Goal: Task Accomplishment & Management: Complete application form

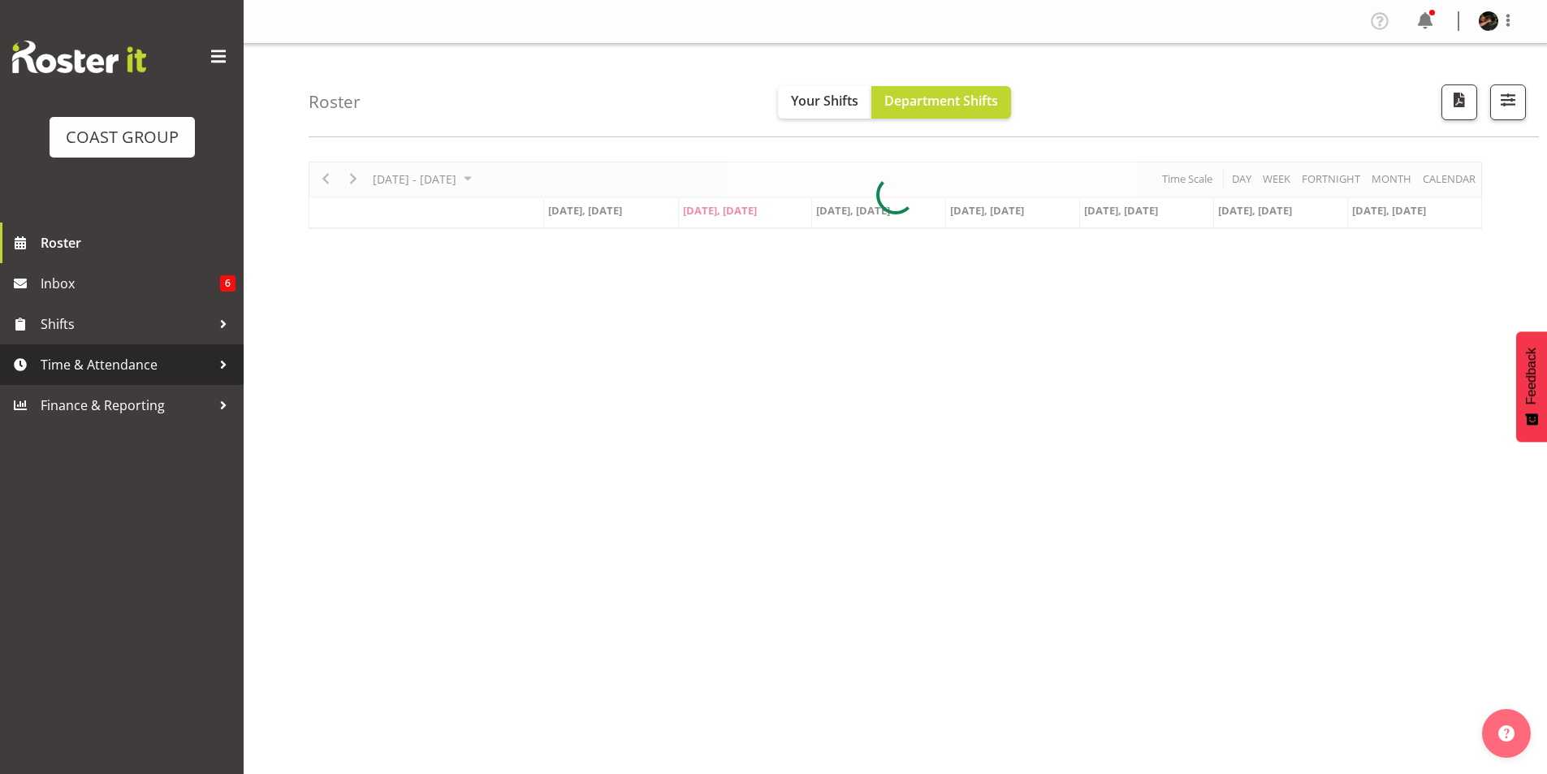
click at [106, 361] on span "Time & Attendance" at bounding box center [126, 364] width 171 height 24
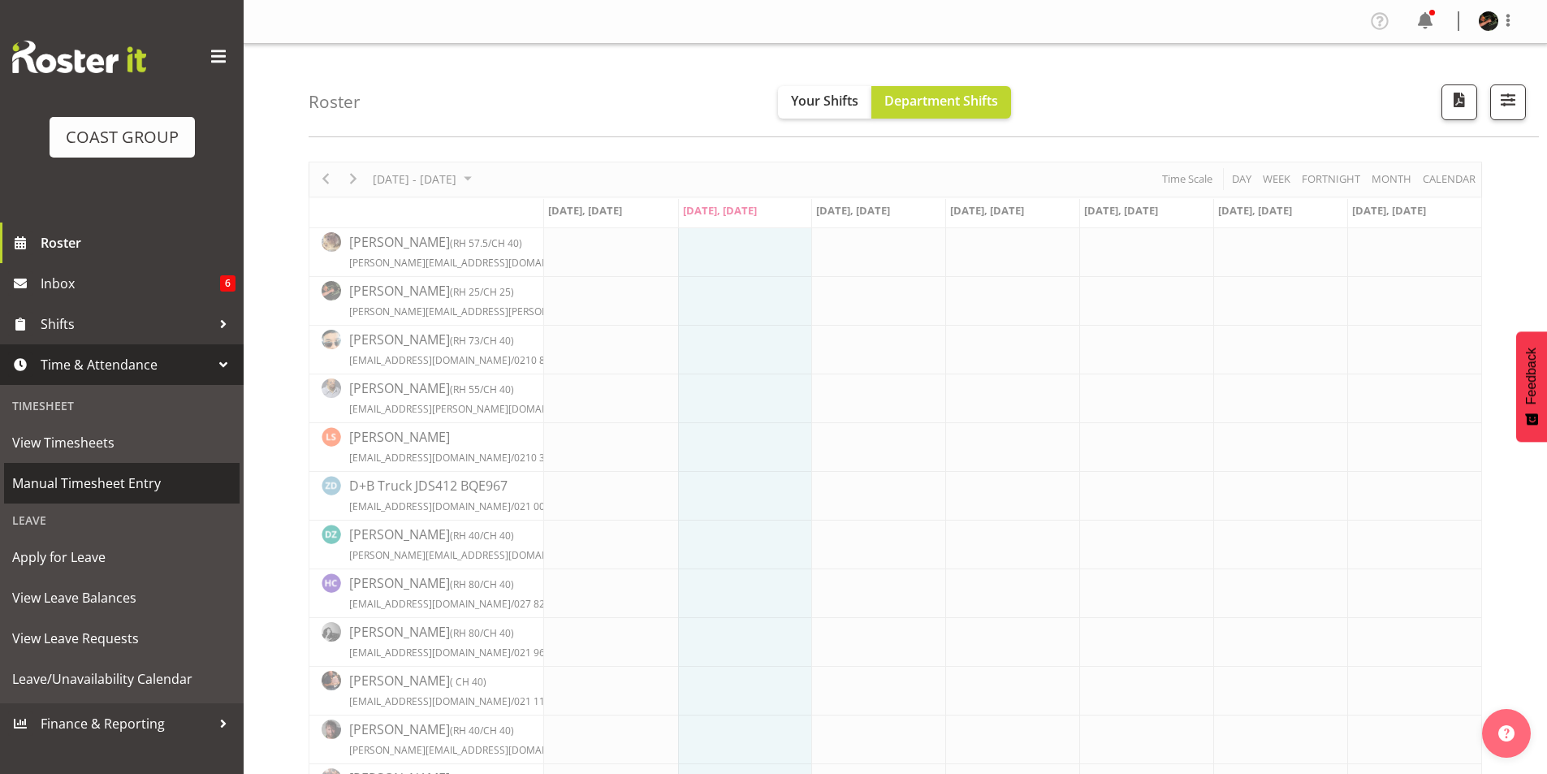
click at [74, 483] on span "Manual Timesheet Entry" at bounding box center [121, 483] width 219 height 24
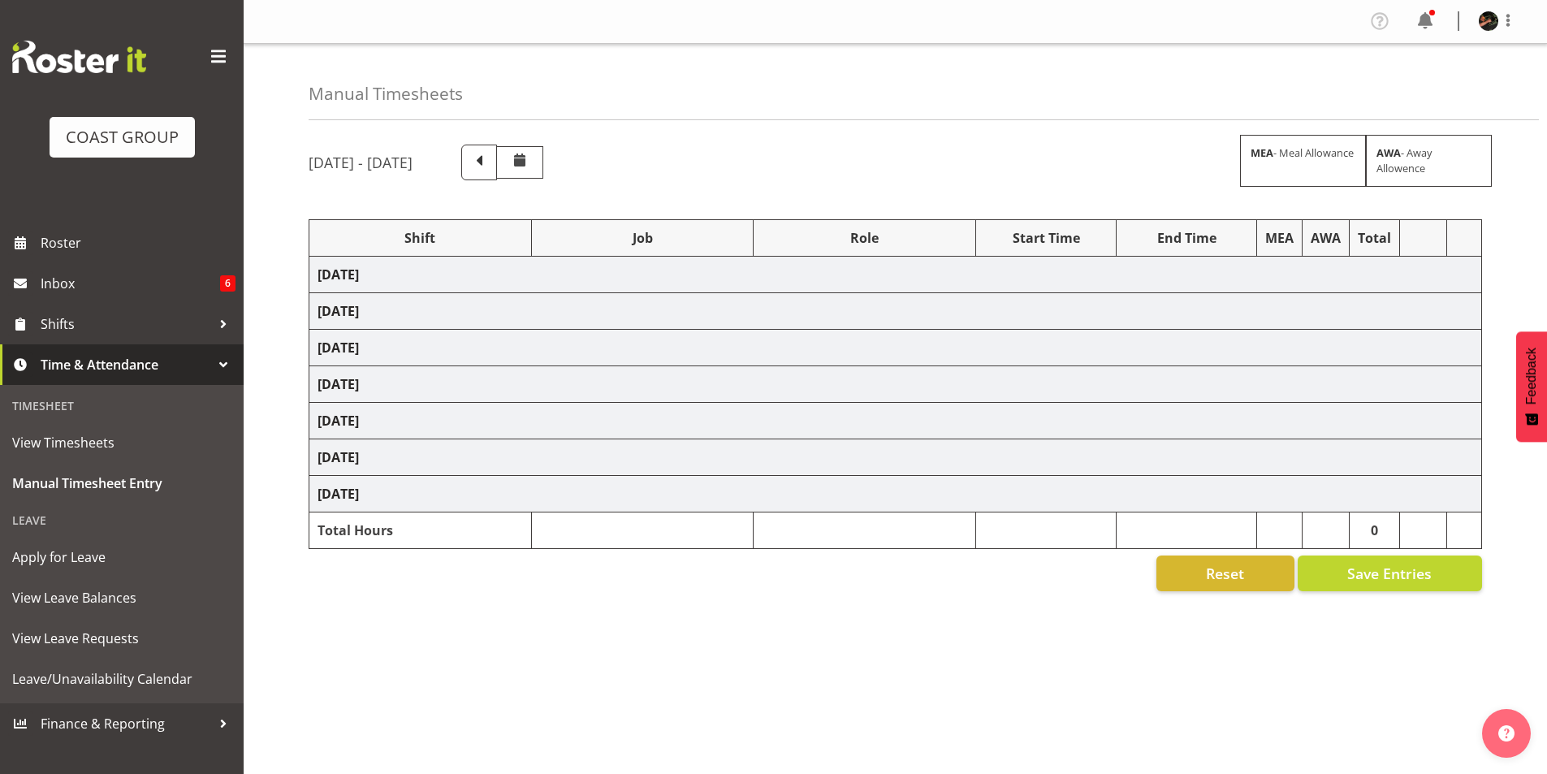
select select "70231"
select select "45"
select select "9"
select select "30"
select select "70231"
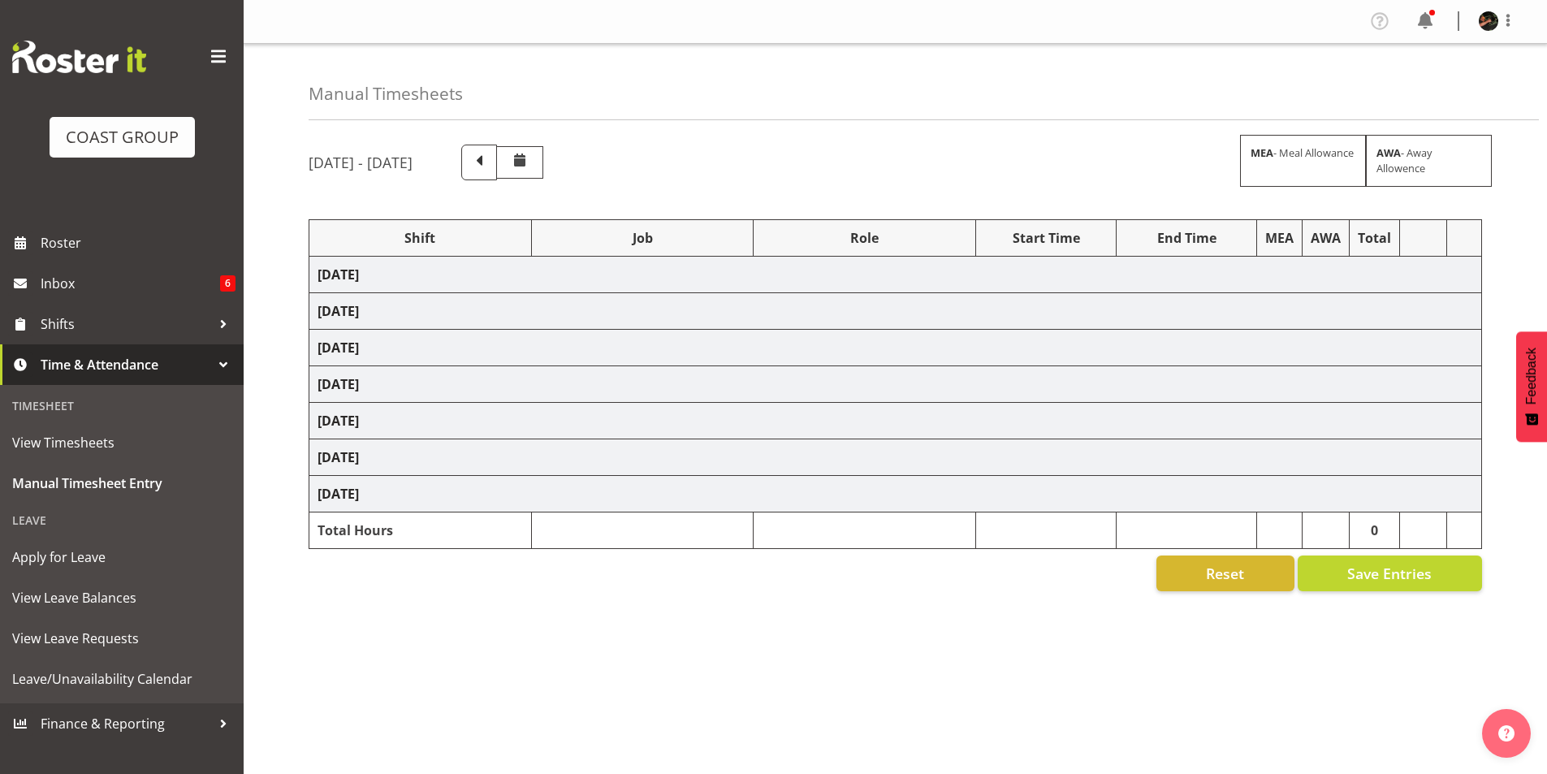
select select "45"
select select "70231"
select select "45"
select select "70231"
select select "45"
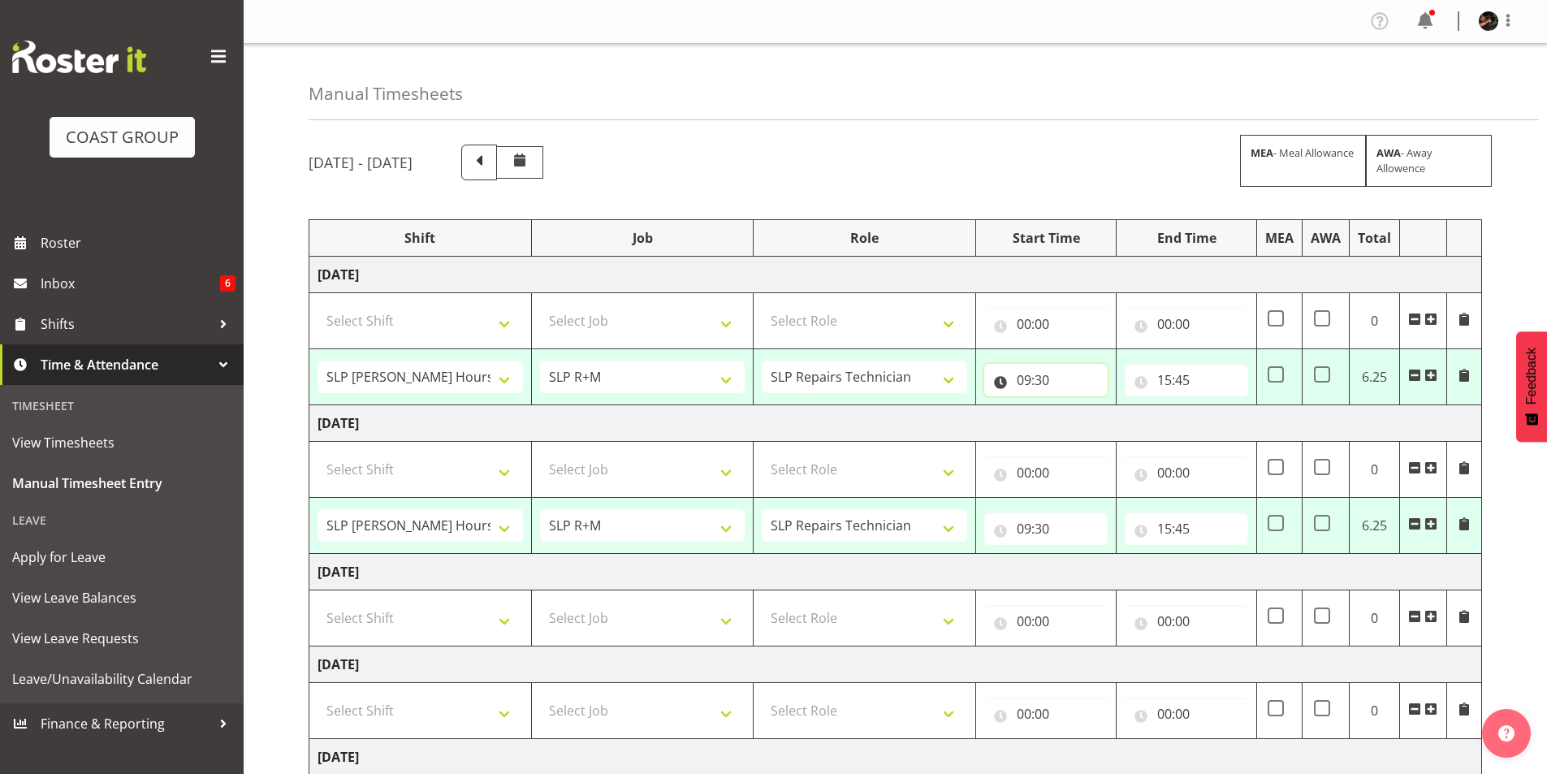
click at [1029, 382] on input "09:30" at bounding box center [1045, 380] width 123 height 32
click at [1096, 425] on select "00 01 02 03 04 05 06 07 08 09 10 11 12 13 14 15 16 17 18 19 20 21 22 23" at bounding box center [1095, 422] width 37 height 32
select select "8"
click at [1077, 406] on select "00 01 02 03 04 05 06 07 08 09 10 11 12 13 14 15 16 17 18 19 20 21 22 23" at bounding box center [1095, 422] width 37 height 32
type input "08:30"
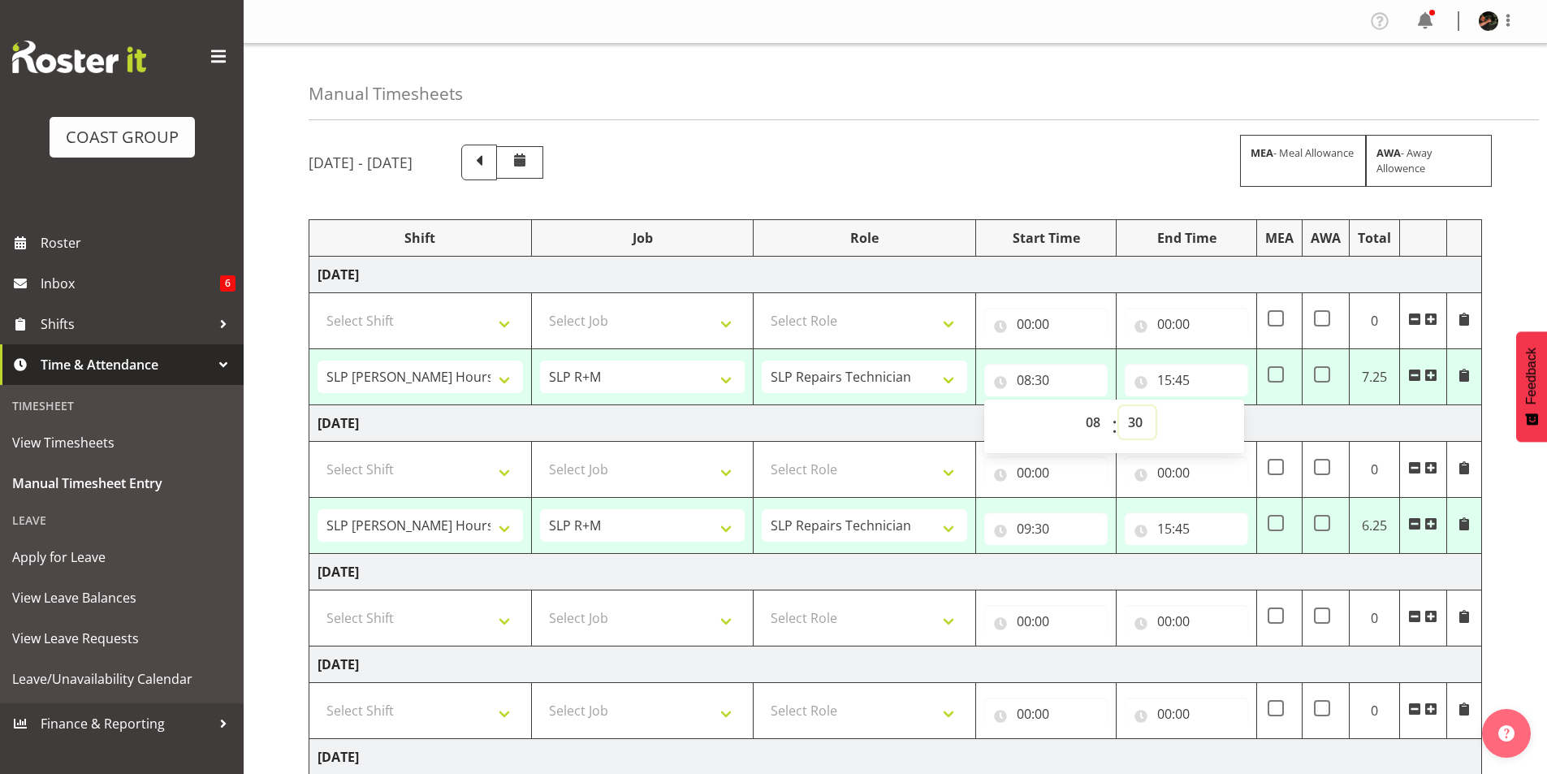
click at [1135, 423] on select "00 01 02 03 04 05 06 07 08 09 10 11 12 13 14 15 16 17 18 19 20 21 22 23 24 25 2…" at bounding box center [1137, 422] width 37 height 32
select select "0"
click at [1119, 406] on select "00 01 02 03 04 05 06 07 08 09 10 11 12 13 14 15 16 17 18 19 20 21 22 23 24 25 2…" at bounding box center [1137, 422] width 37 height 32
type input "08:00"
click at [1168, 382] on input "15:45" at bounding box center [1186, 380] width 123 height 32
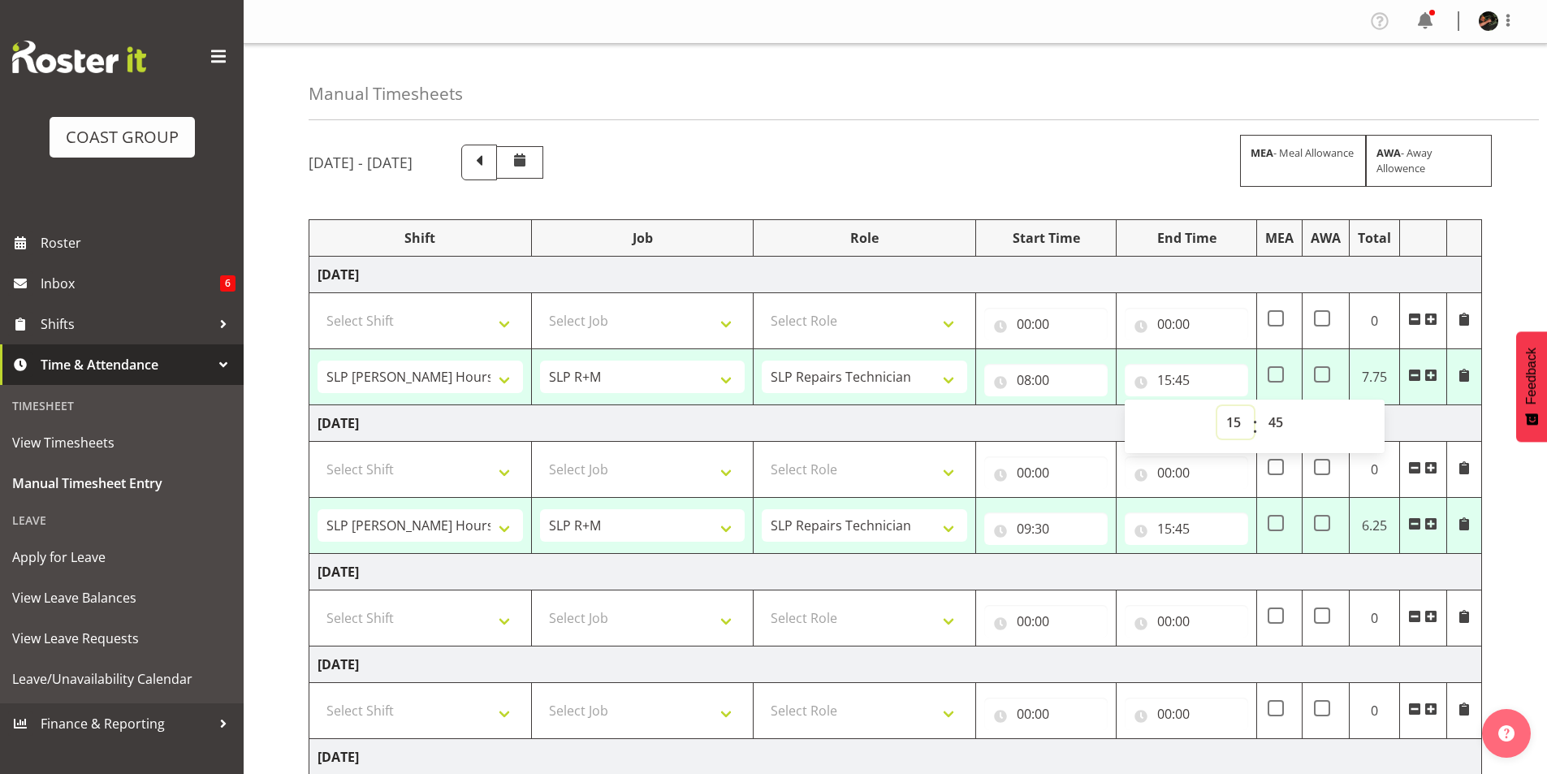
drag, startPoint x: 1233, startPoint y: 420, endPoint x: 1231, endPoint y: 408, distance: 12.4
click at [1233, 420] on select "00 01 02 03 04 05 06 07 08 09 10 11 12 13 14 15 16 17 18 19 20 21 22 23" at bounding box center [1235, 422] width 37 height 32
select select "14"
click at [1217, 406] on select "00 01 02 03 04 05 06 07 08 09 10 11 12 13 14 15 16 17 18 19 20 21 22 23" at bounding box center [1235, 422] width 37 height 32
type input "14:45"
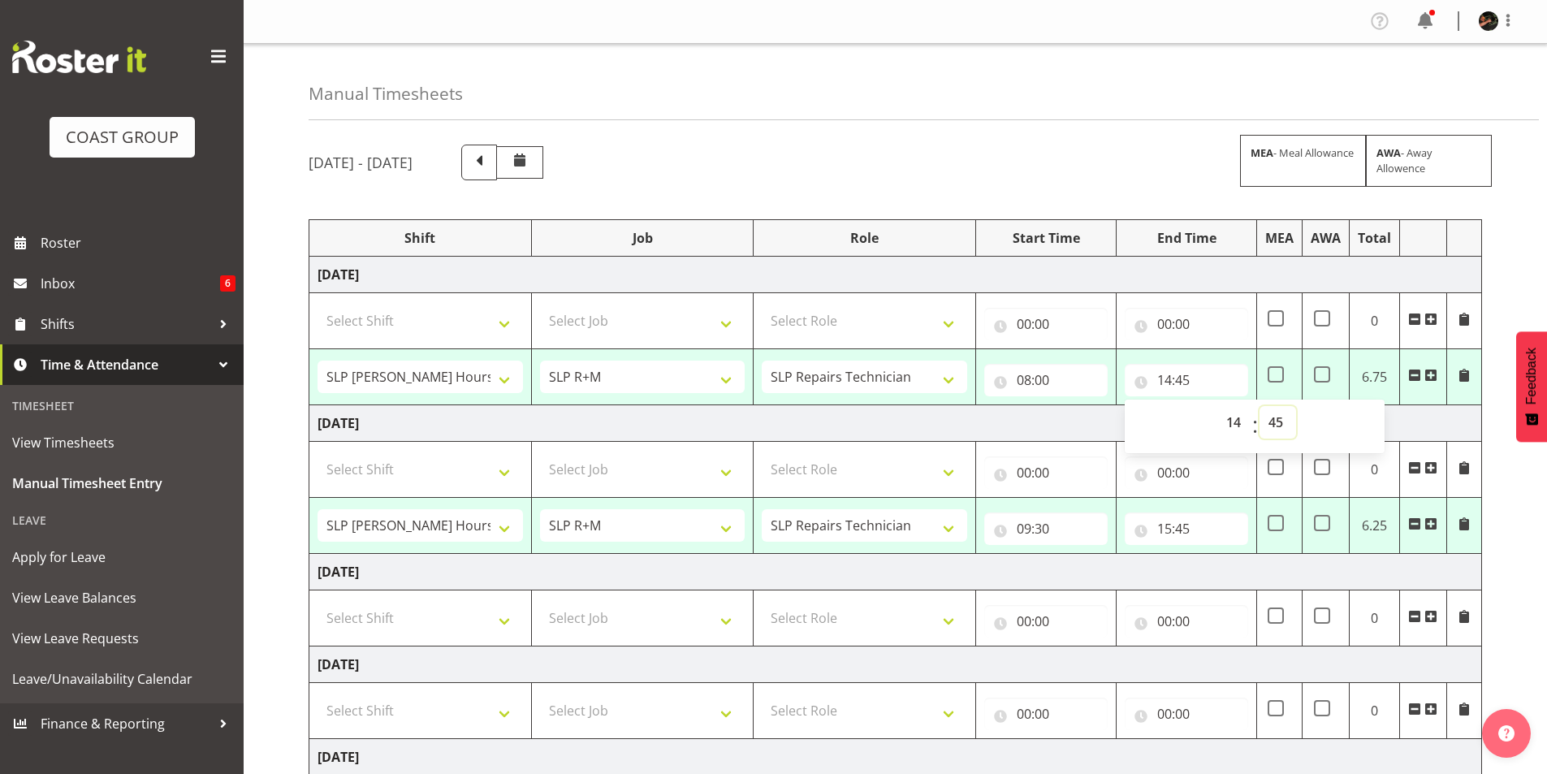
click at [1278, 423] on select "00 01 02 03 04 05 06 07 08 09 10 11 12 13 14 15 16 17 18 19 20 21 22 23 24 25 2…" at bounding box center [1277, 422] width 37 height 32
select select "30"
click at [1259, 406] on select "00 01 02 03 04 05 06 07 08 09 10 11 12 13 14 15 16 17 18 19 20 21 22 23 24 25 2…" at bounding box center [1277, 422] width 37 height 32
type input "14:30"
click at [1021, 525] on input "09:30" at bounding box center [1045, 528] width 123 height 32
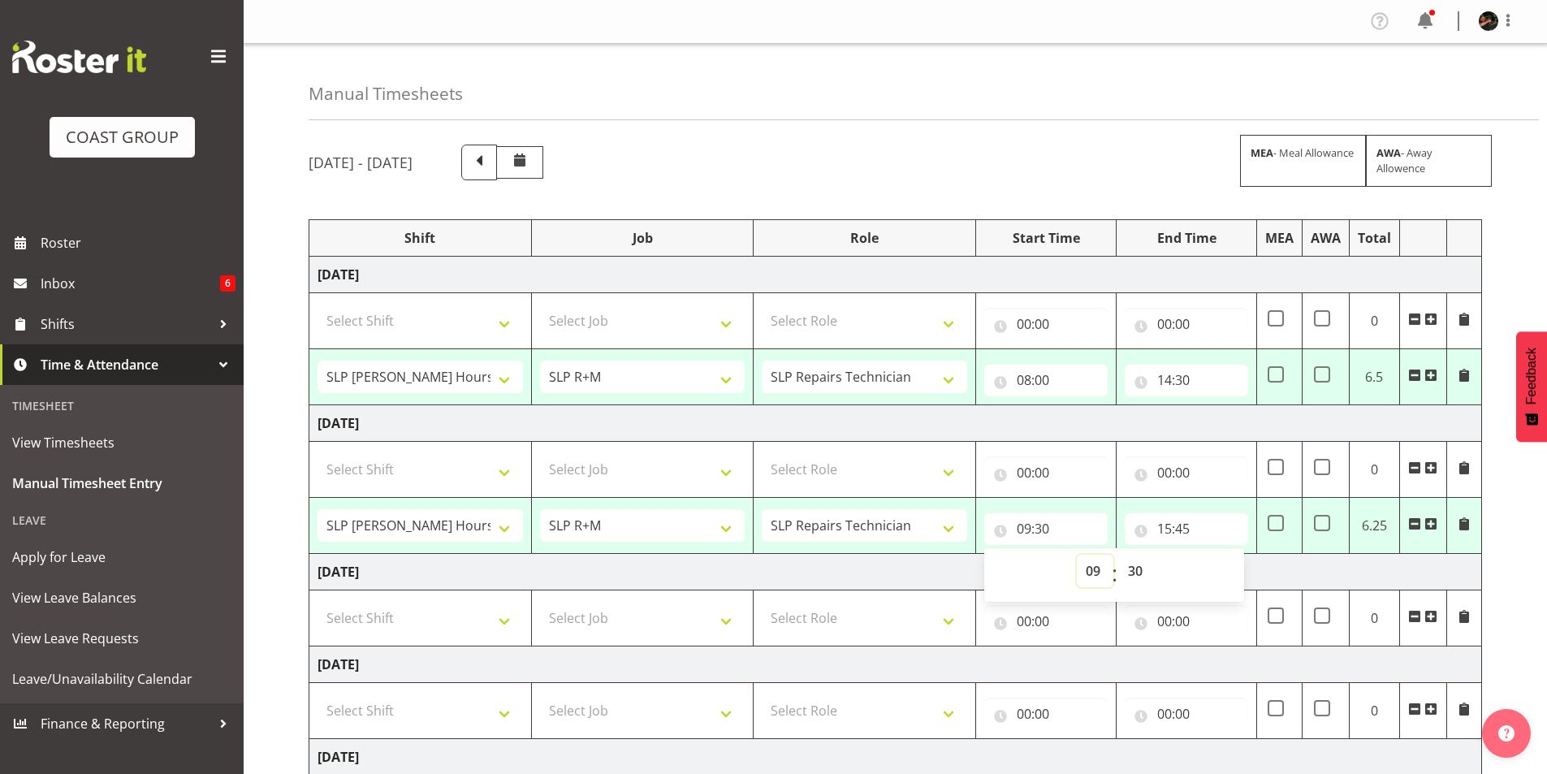
click at [1091, 572] on select "00 01 02 03 04 05 06 07 08 09 10 11 12 13 14 15 16 17 18 19 20 21 22 23" at bounding box center [1095, 571] width 37 height 32
select select "8"
click at [1077, 555] on select "00 01 02 03 04 05 06 07 08 09 10 11 12 13 14 15 16 17 18 19 20 21 22 23" at bounding box center [1095, 571] width 37 height 32
type input "08:30"
click at [1136, 569] on select "00 01 02 03 04 05 06 07 08 09 10 11 12 13 14 15 16 17 18 19 20 21 22 23 24 25 2…" at bounding box center [1137, 571] width 37 height 32
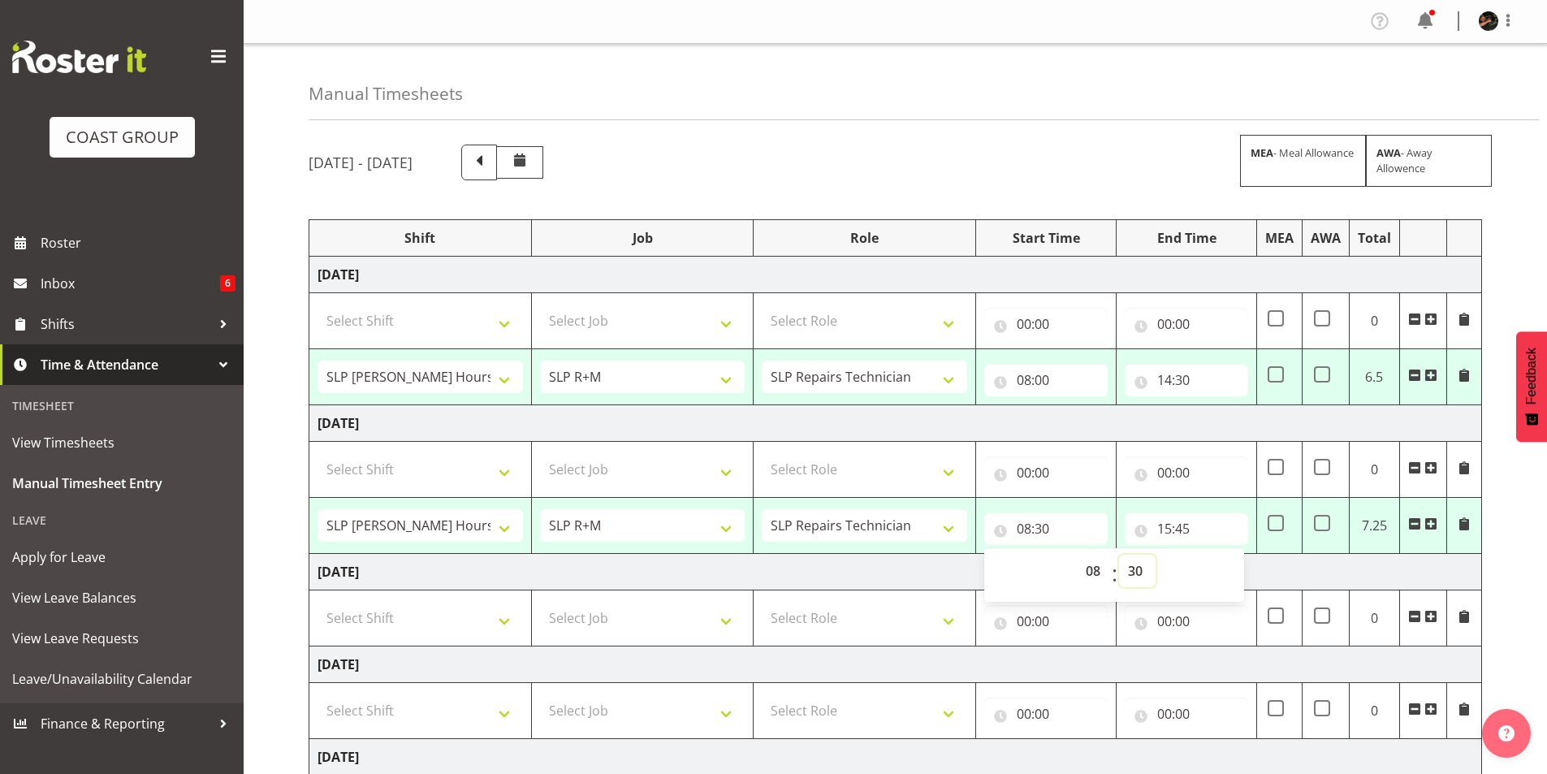
select select "15"
click at [1119, 555] on select "00 01 02 03 04 05 06 07 08 09 10 11 12 13 14 15 16 17 18 19 20 21 22 23 24 25 2…" at bounding box center [1137, 571] width 37 height 32
type input "08:15"
click at [1168, 529] on input "15:45" at bounding box center [1186, 528] width 123 height 32
click at [1238, 571] on select "00 01 02 03 04 05 06 07 08 09 10 11 12 13 14 15 16 17 18 19 20 21 22 23" at bounding box center [1235, 571] width 37 height 32
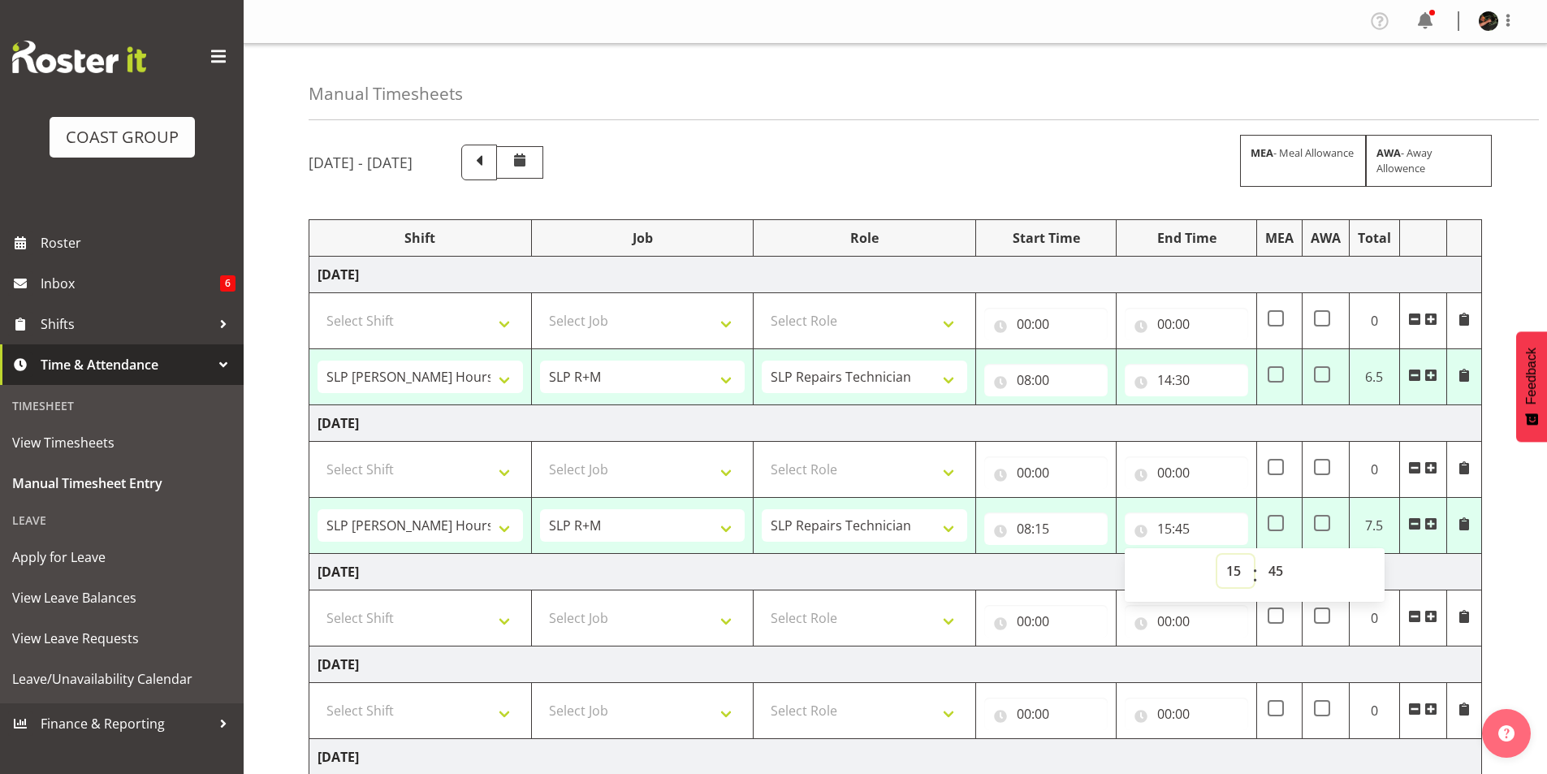
select select "14"
click at [1217, 555] on select "00 01 02 03 04 05 06 07 08 09 10 11 12 13 14 15 16 17 18 19 20 21 22 23" at bounding box center [1235, 571] width 37 height 32
type input "14:45"
drag, startPoint x: 1276, startPoint y: 569, endPoint x: 1273, endPoint y: 557, distance: 12.6
click at [1276, 569] on select "00 01 02 03 04 05 06 07 08 09 10 11 12 13 14 15 16 17 18 19 20 21 22 23 24 25 2…" at bounding box center [1277, 571] width 37 height 32
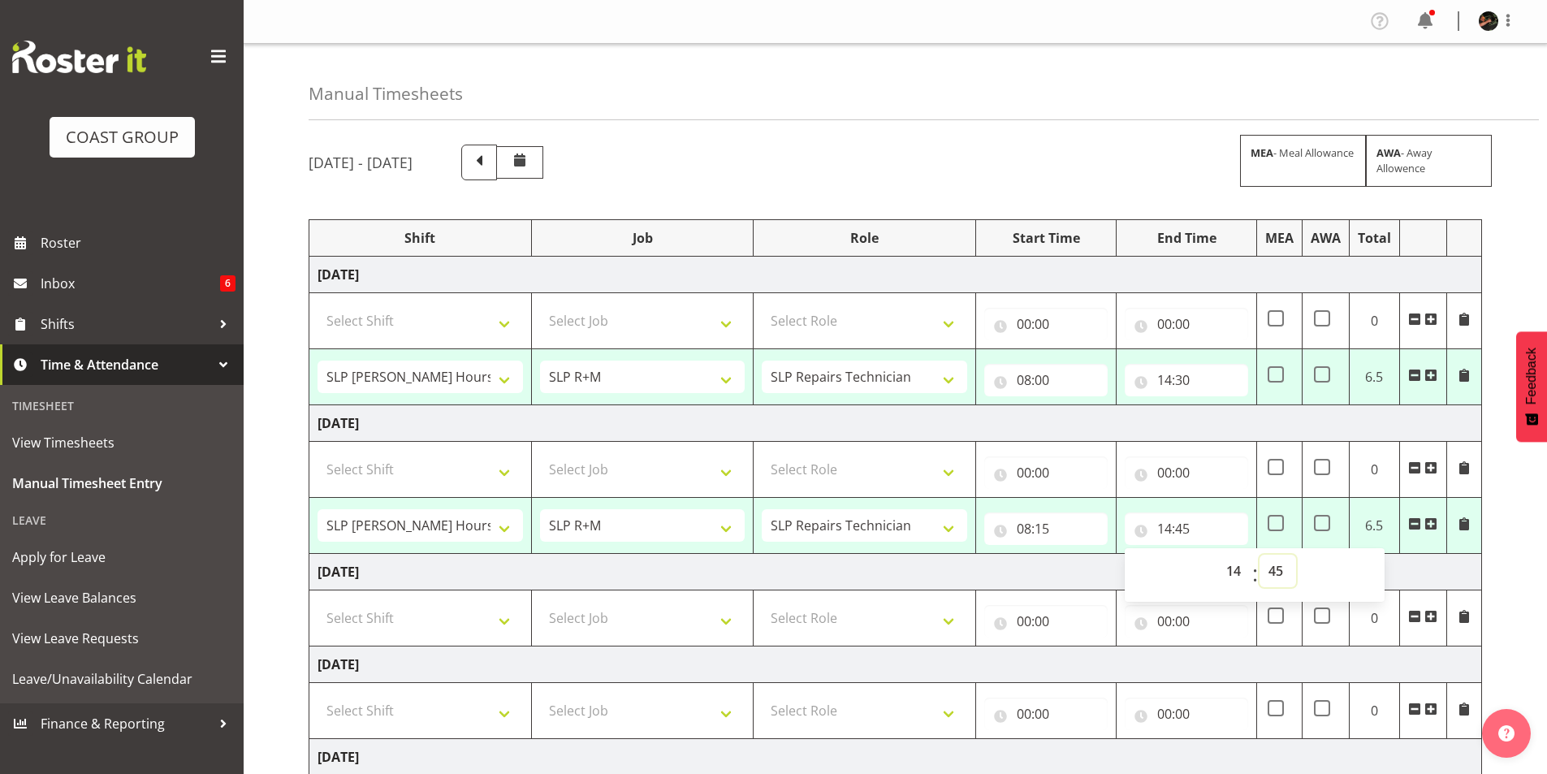
select select "15"
click at [1259, 555] on select "00 01 02 03 04 05 06 07 08 09 10 11 12 13 14 15 16 17 18 19 20 21 22 23 24 25 2…" at bounding box center [1277, 571] width 37 height 32
type input "14:15"
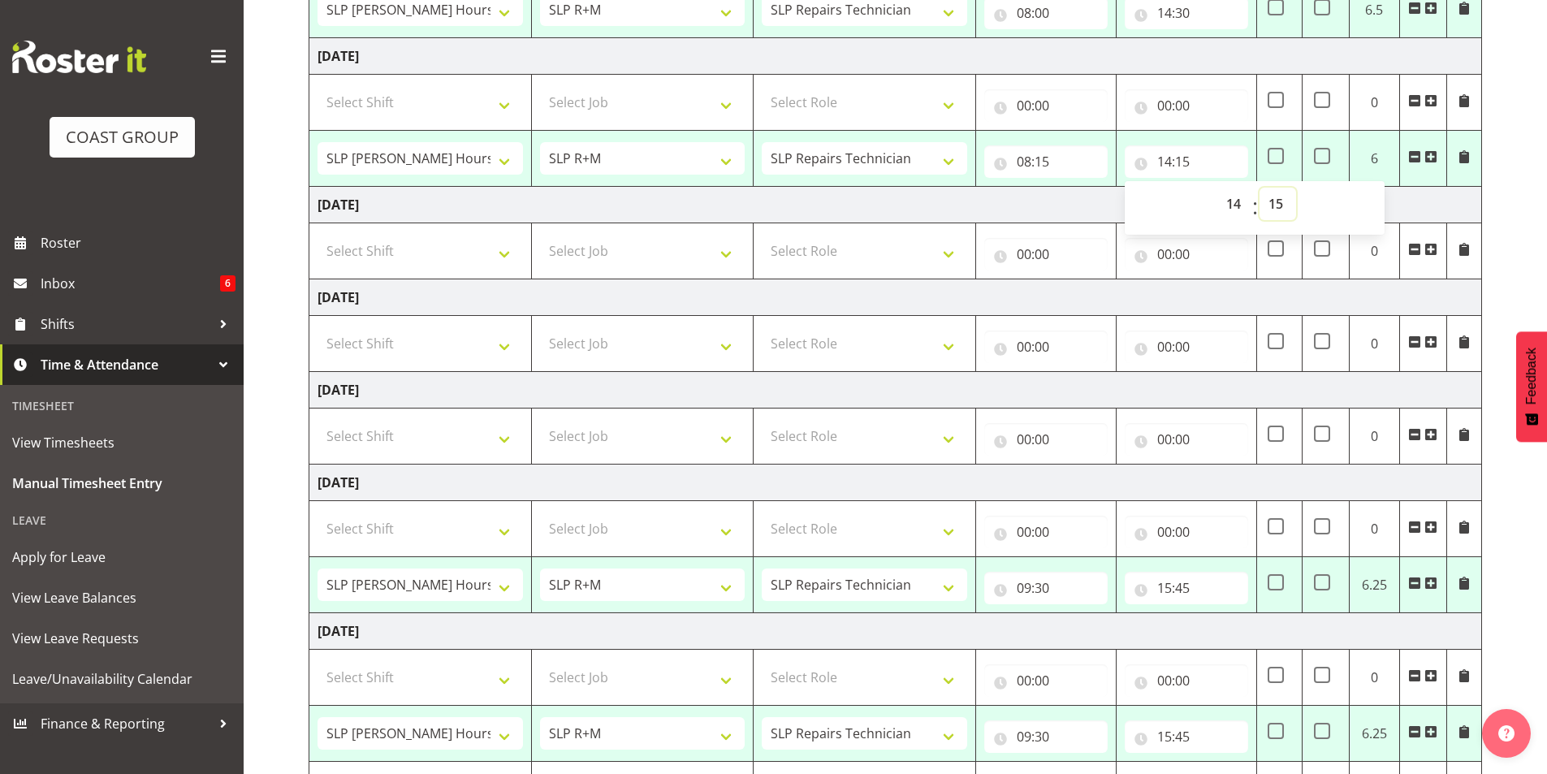
scroll to position [406, 0]
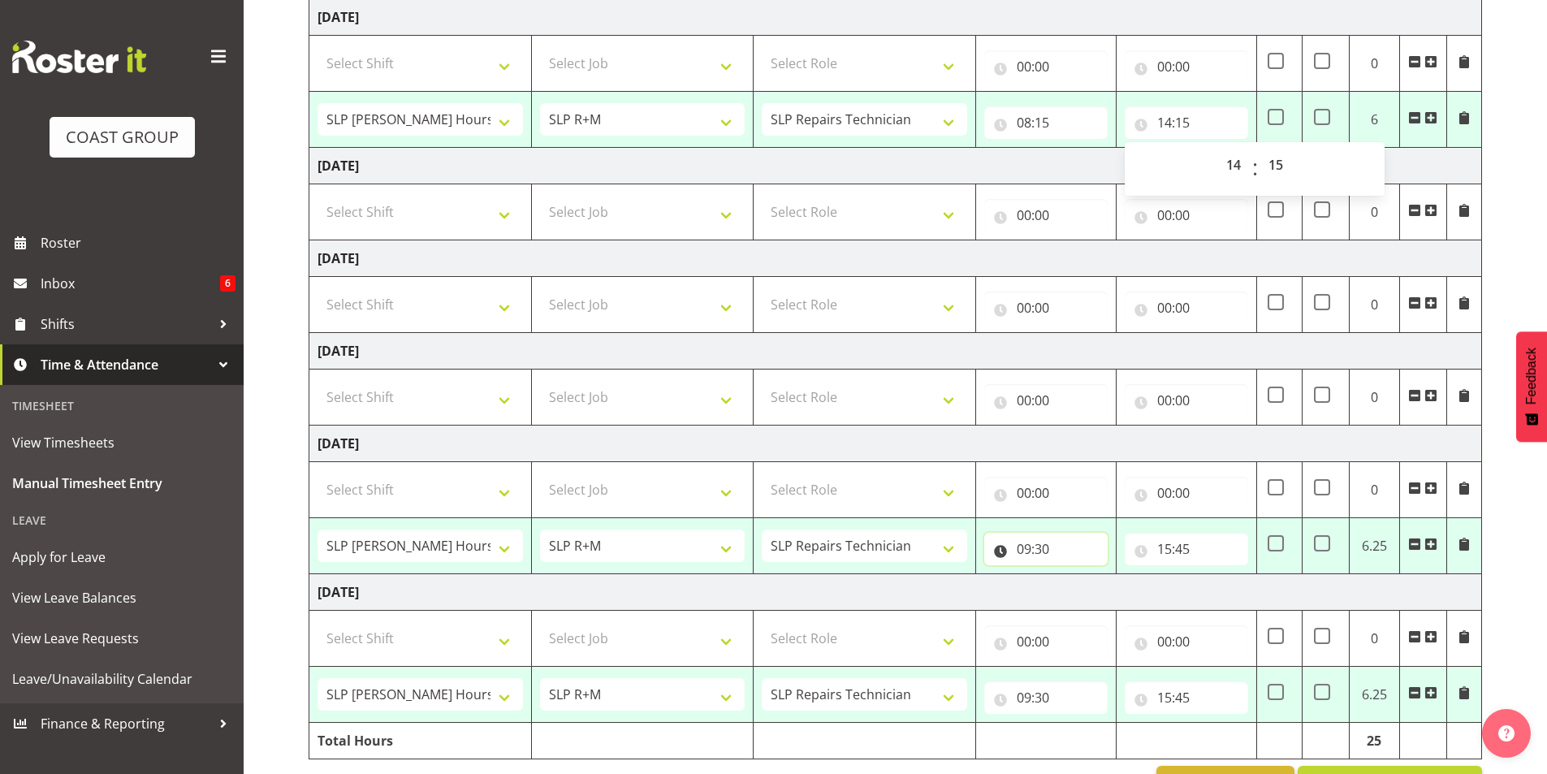
click at [1025, 549] on input "09:30" at bounding box center [1045, 549] width 123 height 32
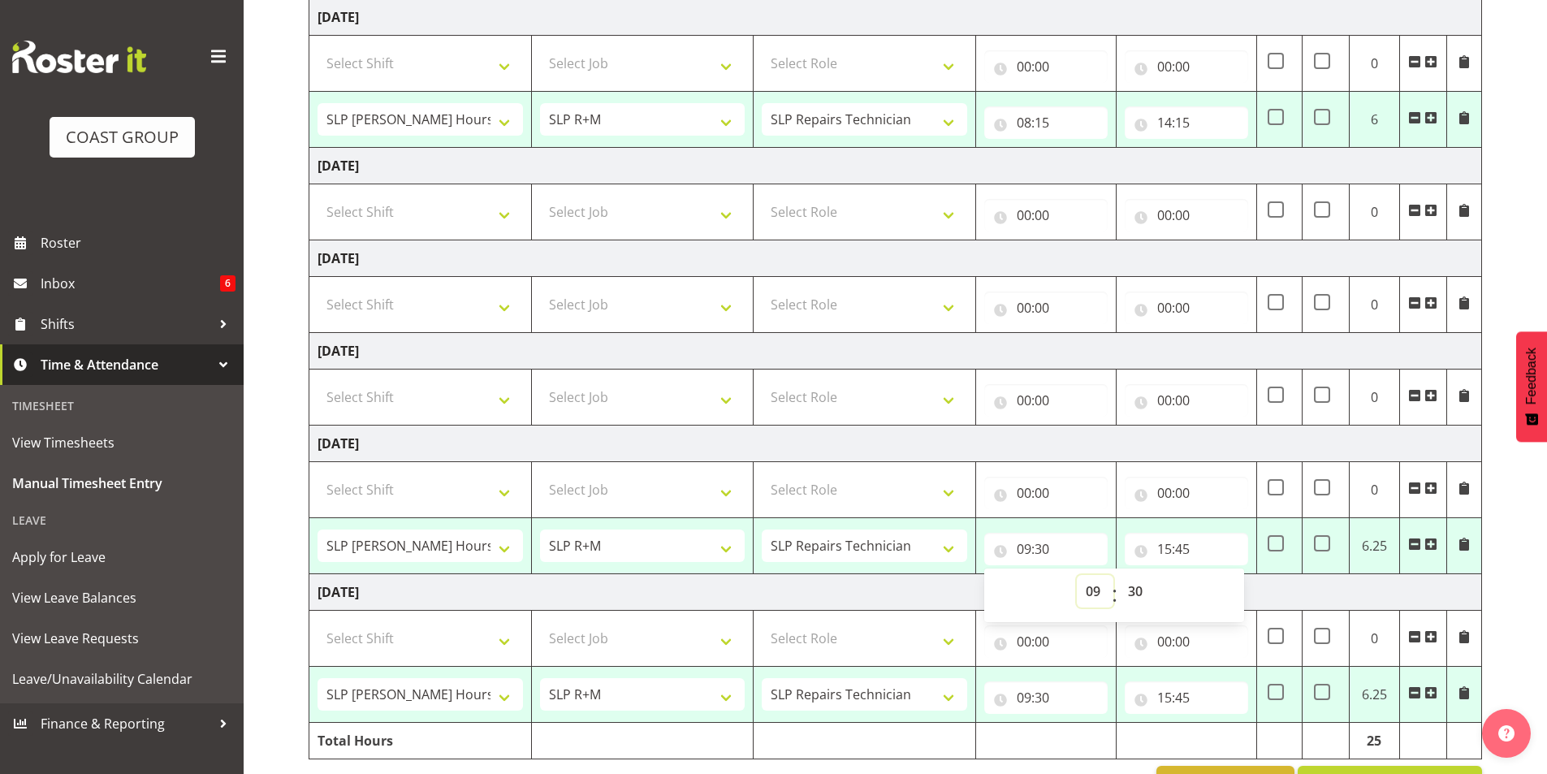
click at [1095, 594] on select "00 01 02 03 04 05 06 07 08 09 10 11 12 13 14 15 16 17 18 19 20 21 22 23" at bounding box center [1095, 591] width 37 height 32
select select "8"
click at [1077, 575] on select "00 01 02 03 04 05 06 07 08 09 10 11 12 13 14 15 16 17 18 19 20 21 22 23" at bounding box center [1095, 591] width 37 height 32
type input "08:30"
click at [1134, 591] on select "00 01 02 03 04 05 06 07 08 09 10 11 12 13 14 15 16 17 18 19 20 21 22 23 24 25 2…" at bounding box center [1137, 591] width 37 height 32
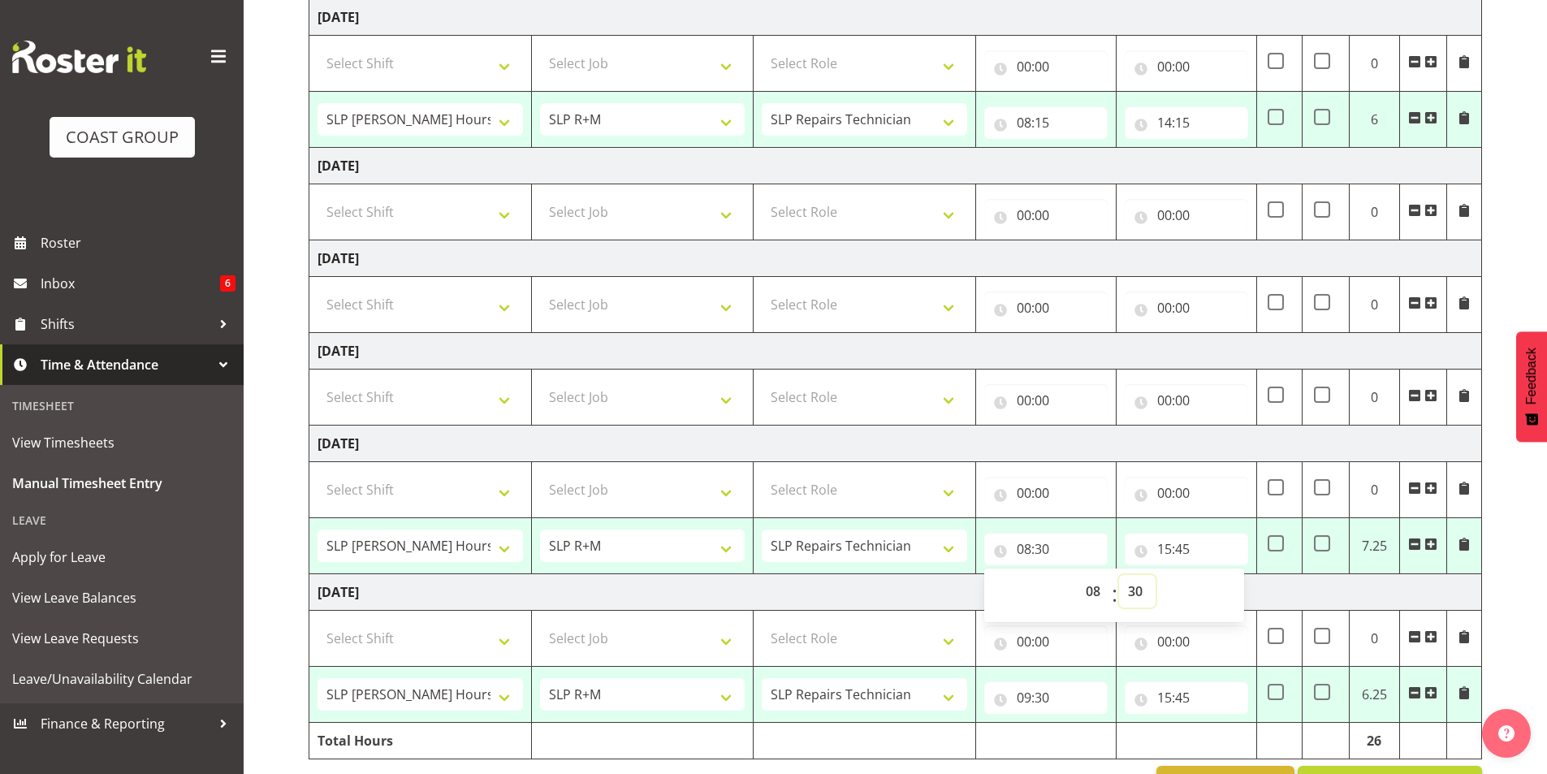
select select "0"
click at [1119, 575] on select "00 01 02 03 04 05 06 07 08 09 10 11 12 13 14 15 16 17 18 19 20 21 22 23 24 25 2…" at bounding box center [1137, 591] width 37 height 32
type input "08:00"
click at [1165, 551] on input "15:45" at bounding box center [1186, 549] width 123 height 32
click at [1232, 594] on select "00 01 02 03 04 05 06 07 08 09 10 11 12 13 14 15 16 17 18 19 20 21 22 23" at bounding box center [1235, 591] width 37 height 32
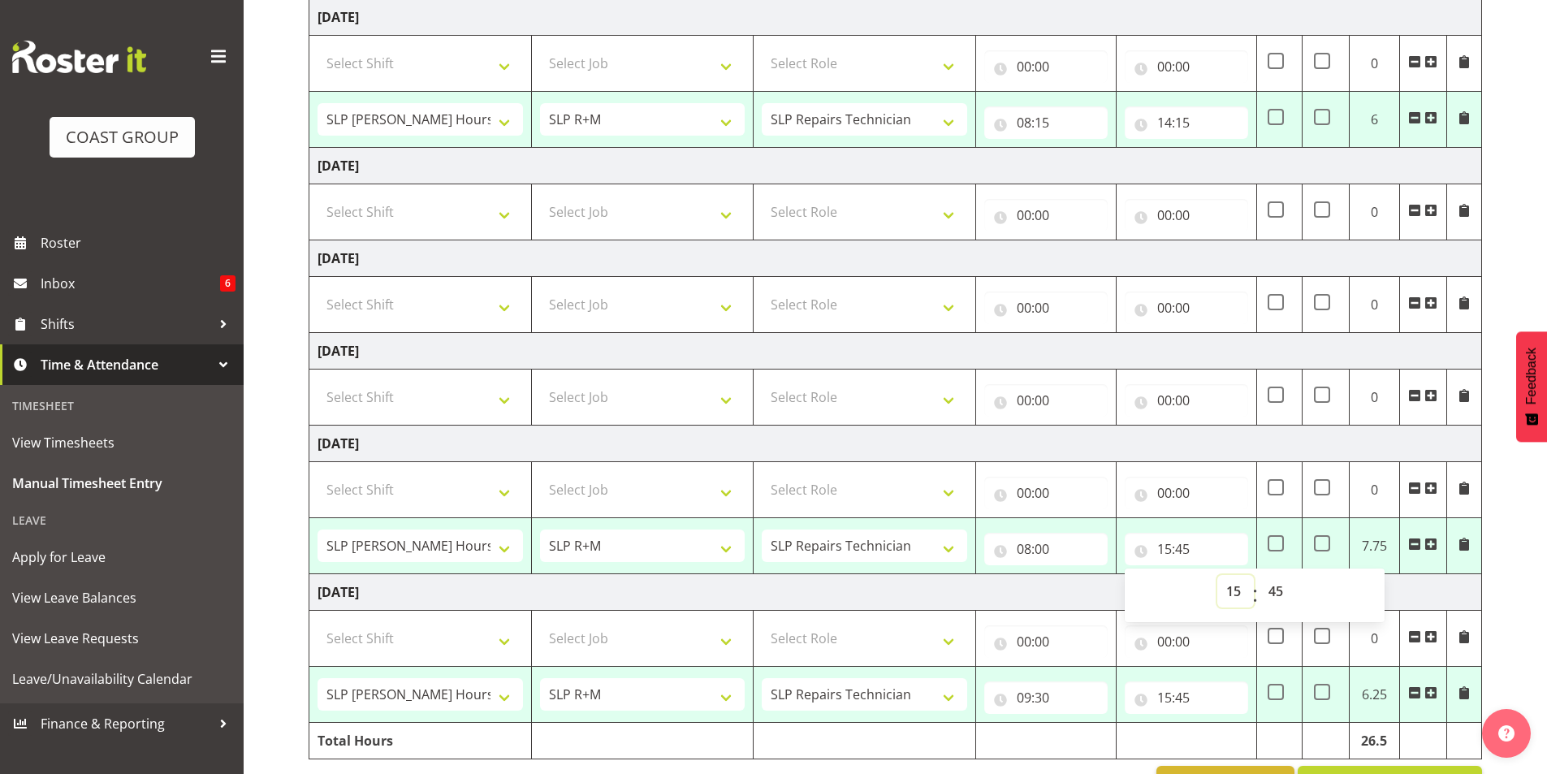
select select "14"
click at [1217, 575] on select "00 01 02 03 04 05 06 07 08 09 10 11 12 13 14 15 16 17 18 19 20 21 22 23" at bounding box center [1235, 591] width 37 height 32
type input "14:45"
click at [1281, 590] on select "00 01 02 03 04 05 06 07 08 09 10 11 12 13 14 15 16 17 18 19 20 21 22 23 24 25 2…" at bounding box center [1277, 591] width 37 height 32
select select "30"
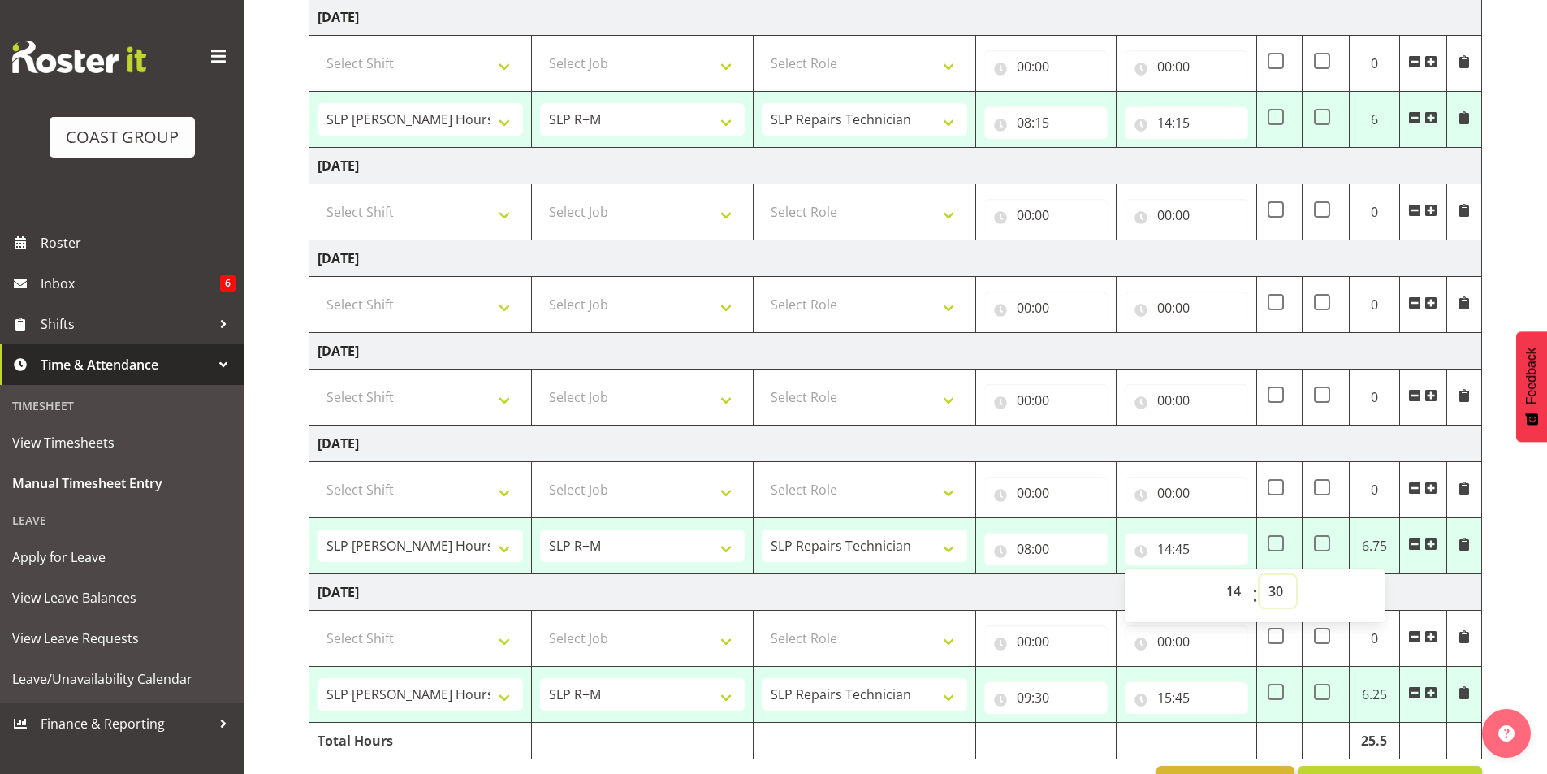
click at [1259, 575] on select "00 01 02 03 04 05 06 07 08 09 10 11 12 13 14 15 16 17 18 19 20 21 22 23 24 25 2…" at bounding box center [1277, 591] width 37 height 32
type input "14:30"
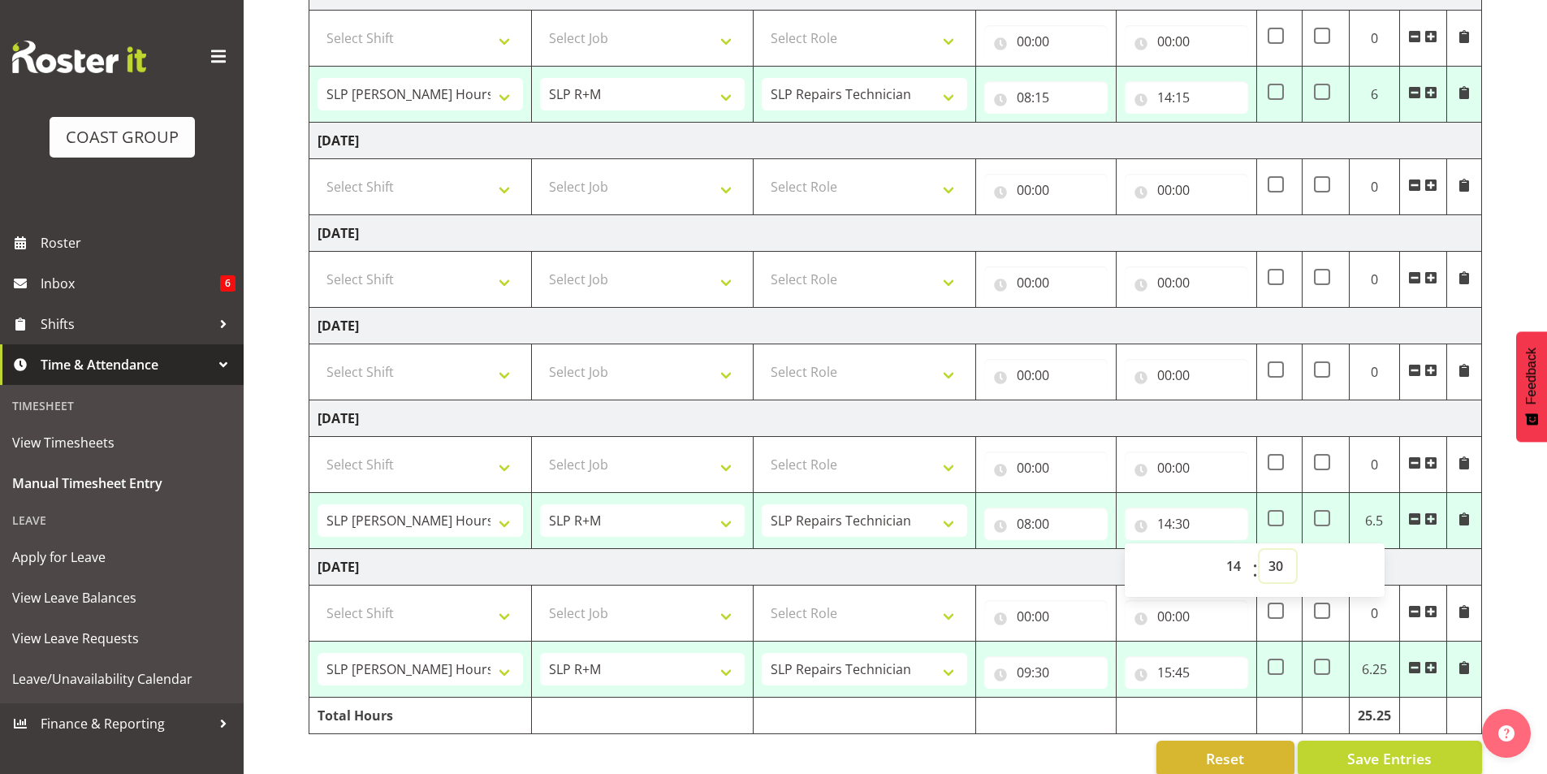
scroll to position [458, 0]
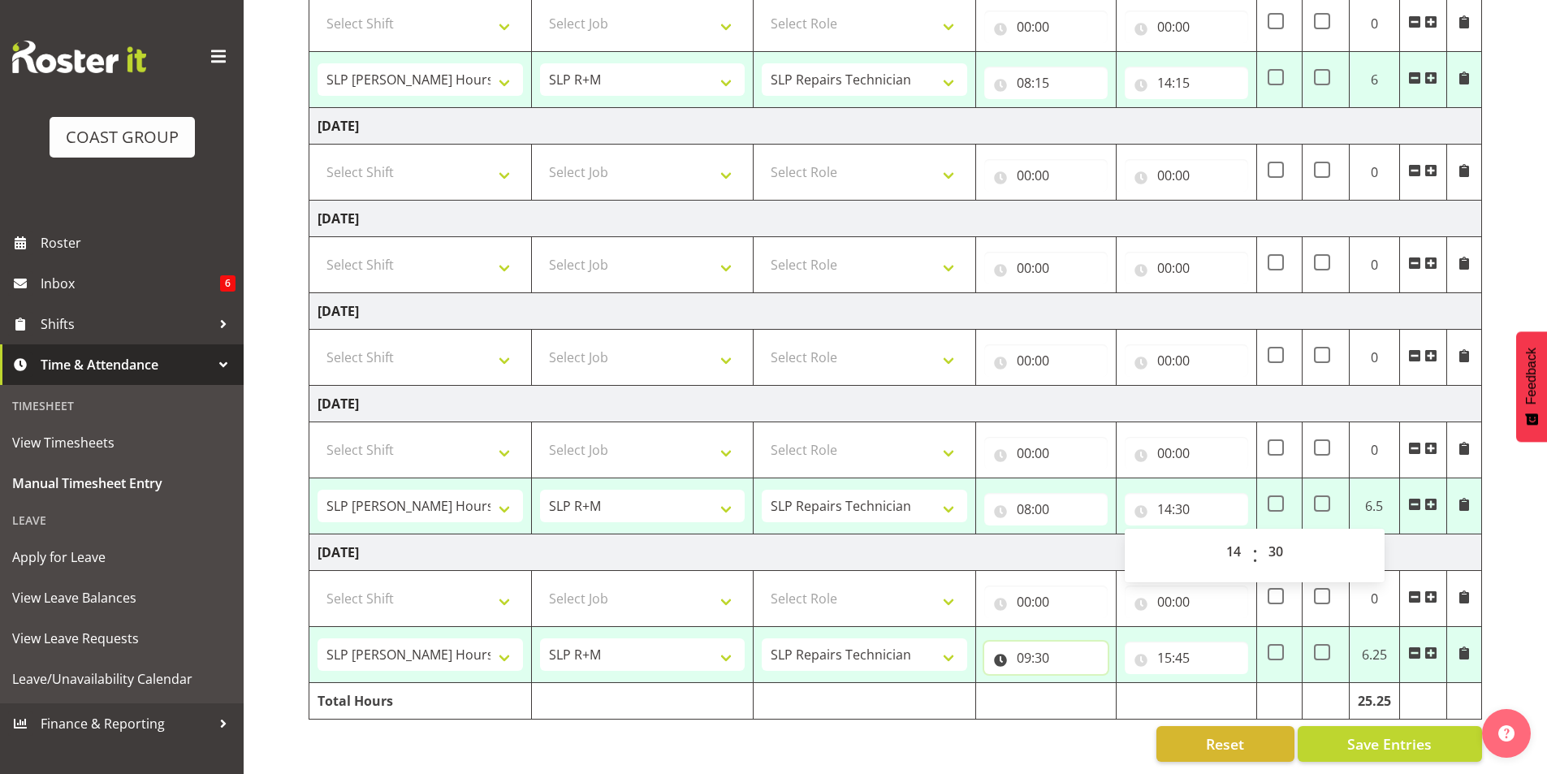
click at [1026, 646] on input "09:30" at bounding box center [1045, 657] width 123 height 32
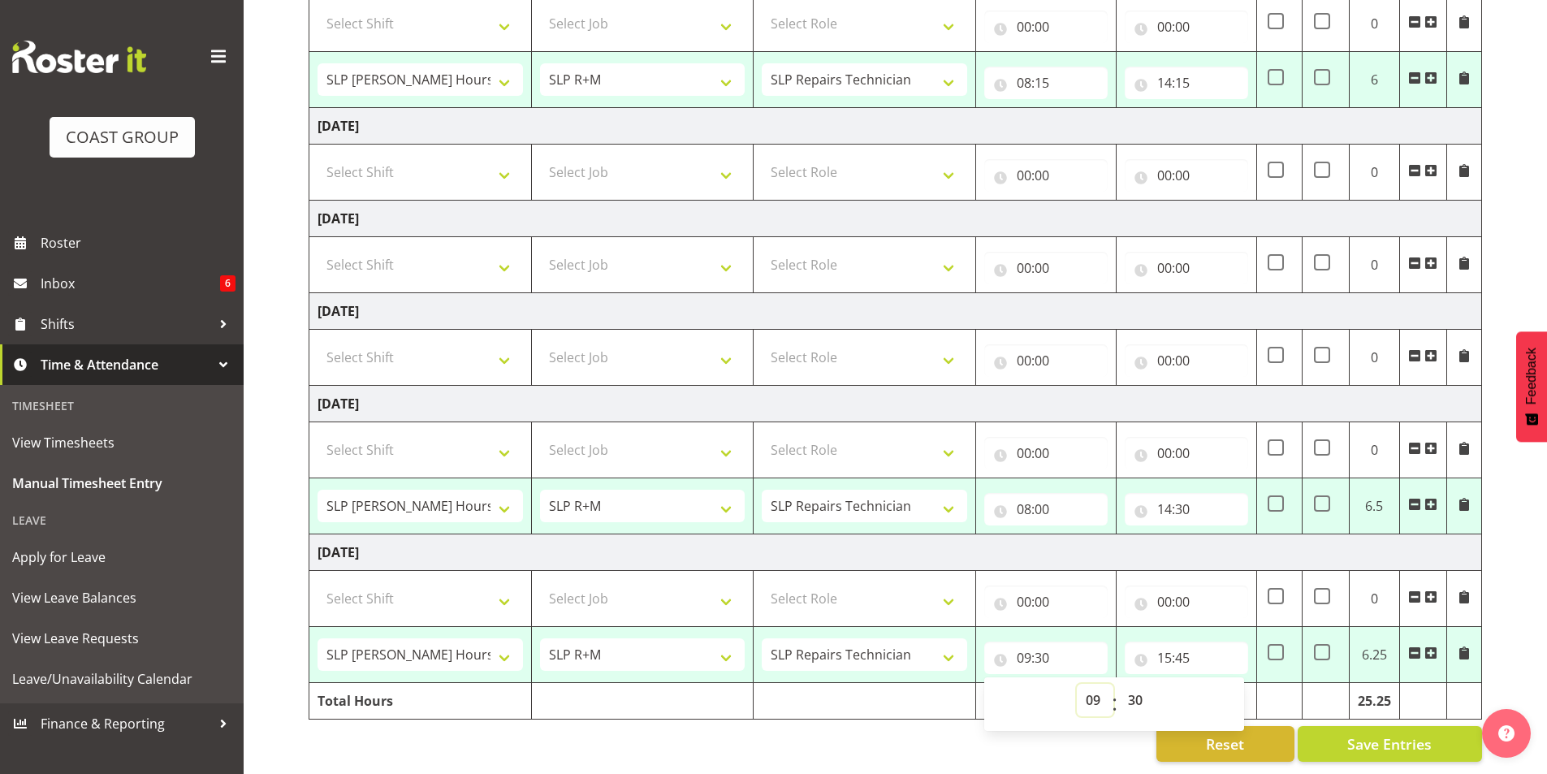
click at [1091, 691] on select "00 01 02 03 04 05 06 07 08 09 10 11 12 13 14 15 16 17 18 19 20 21 22 23" at bounding box center [1095, 700] width 37 height 32
select select "8"
click at [1077, 684] on select "00 01 02 03 04 05 06 07 08 09 10 11 12 13 14 15 16 17 18 19 20 21 22 23" at bounding box center [1095, 700] width 37 height 32
type input "08:30"
click at [1134, 685] on select "00 01 02 03 04 05 06 07 08 09 10 11 12 13 14 15 16 17 18 19 20 21 22 23 24 25 2…" at bounding box center [1137, 700] width 37 height 32
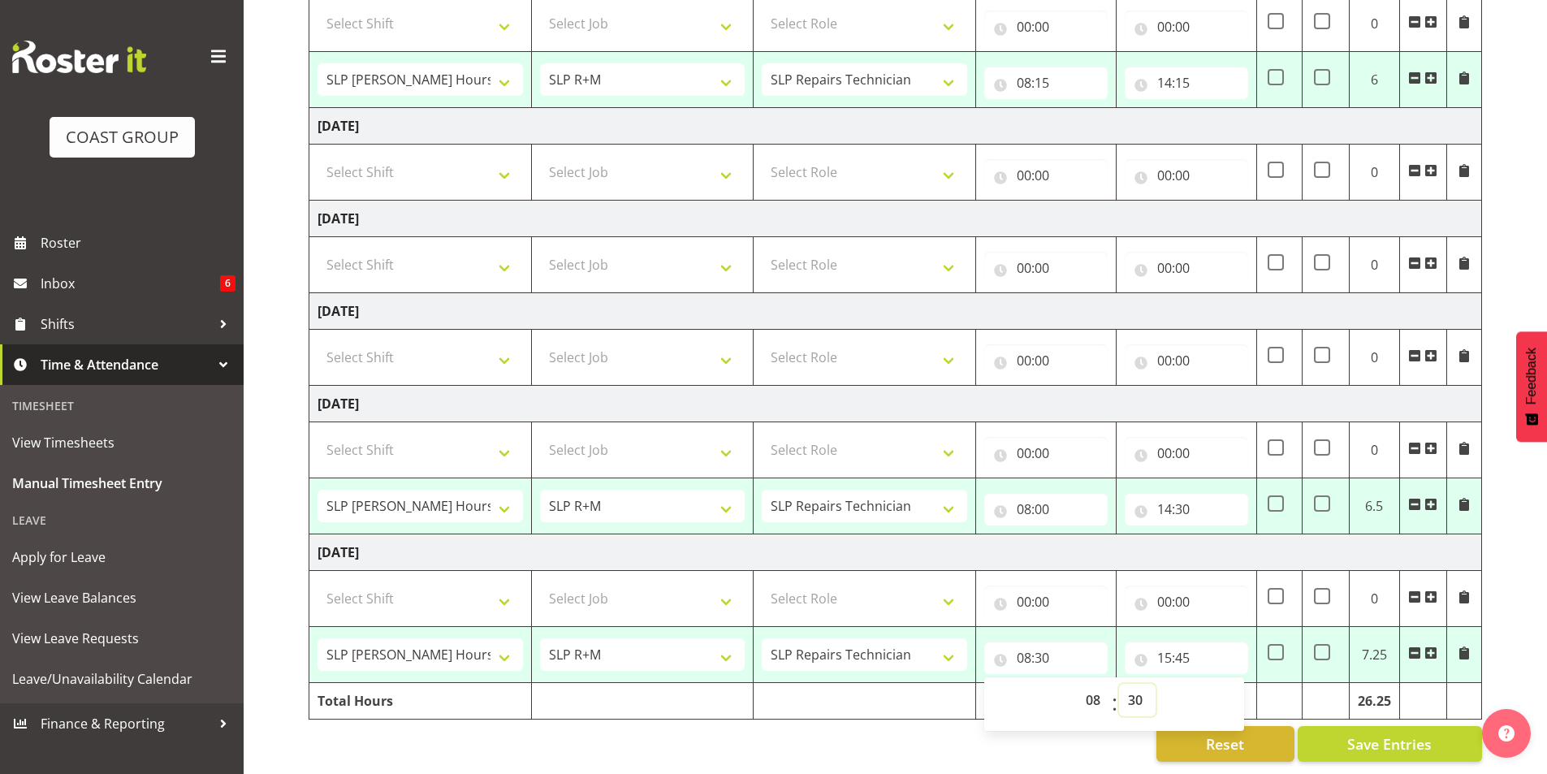
select select "0"
click at [1119, 684] on select "00 01 02 03 04 05 06 07 08 09 10 11 12 13 14 15 16 17 18 19 20 21 22 23 24 25 2…" at bounding box center [1137, 700] width 37 height 32
type input "08:00"
click at [1163, 648] on input "15:45" at bounding box center [1186, 657] width 123 height 32
click at [1232, 687] on select "00 01 02 03 04 05 06 07 08 09 10 11 12 13 14 15 16 17 18 19 20 21 22 23" at bounding box center [1235, 700] width 37 height 32
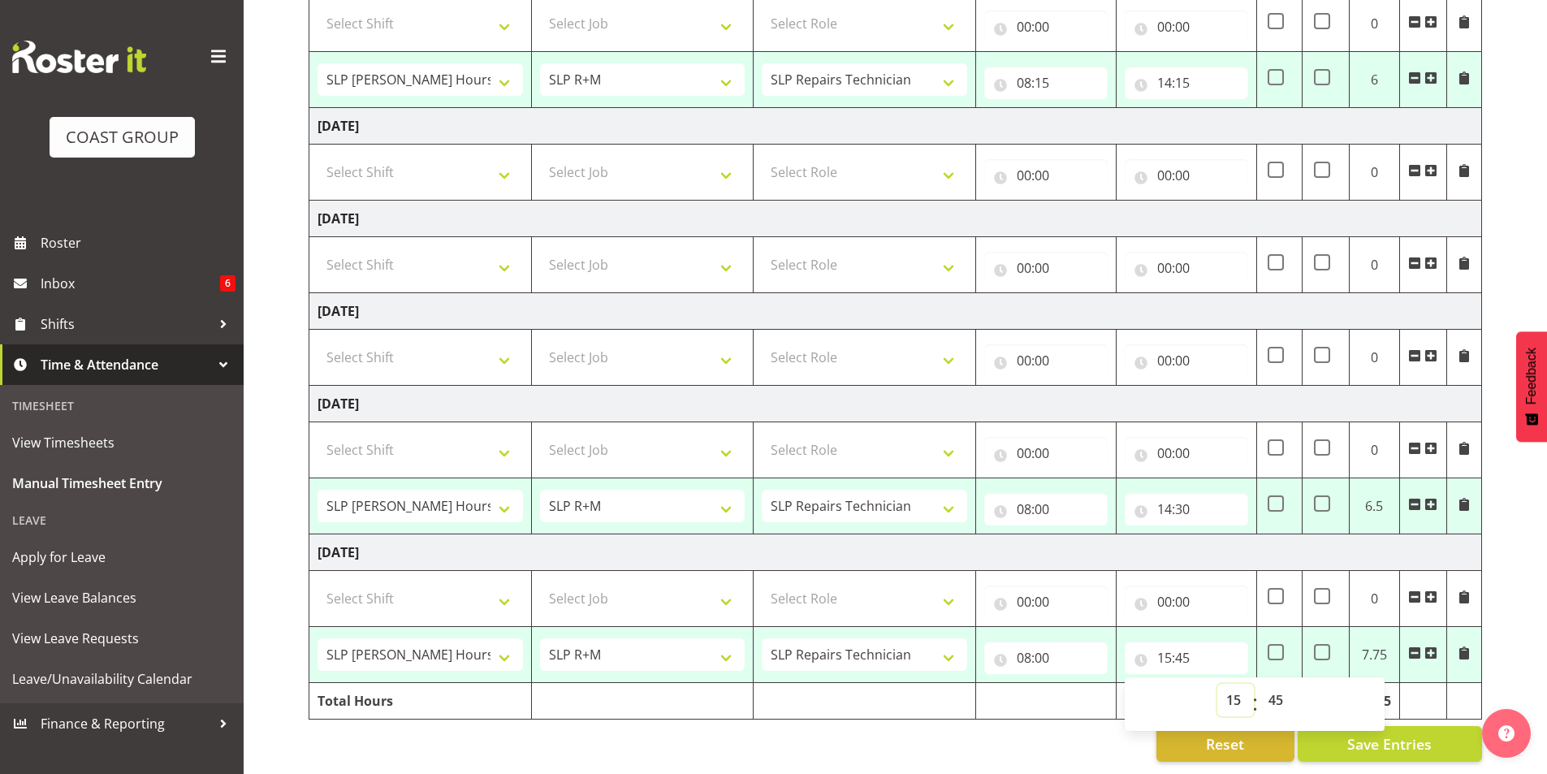
select select "14"
click at [1217, 684] on select "00 01 02 03 04 05 06 07 08 09 10 11 12 13 14 15 16 17 18 19 20 21 22 23" at bounding box center [1235, 700] width 37 height 32
type input "14:45"
click at [1276, 685] on select "00 01 02 03 04 05 06 07 08 09 10 11 12 13 14 15 16 17 18 19 20 21 22 23 24 25 2…" at bounding box center [1277, 700] width 37 height 32
select select "15"
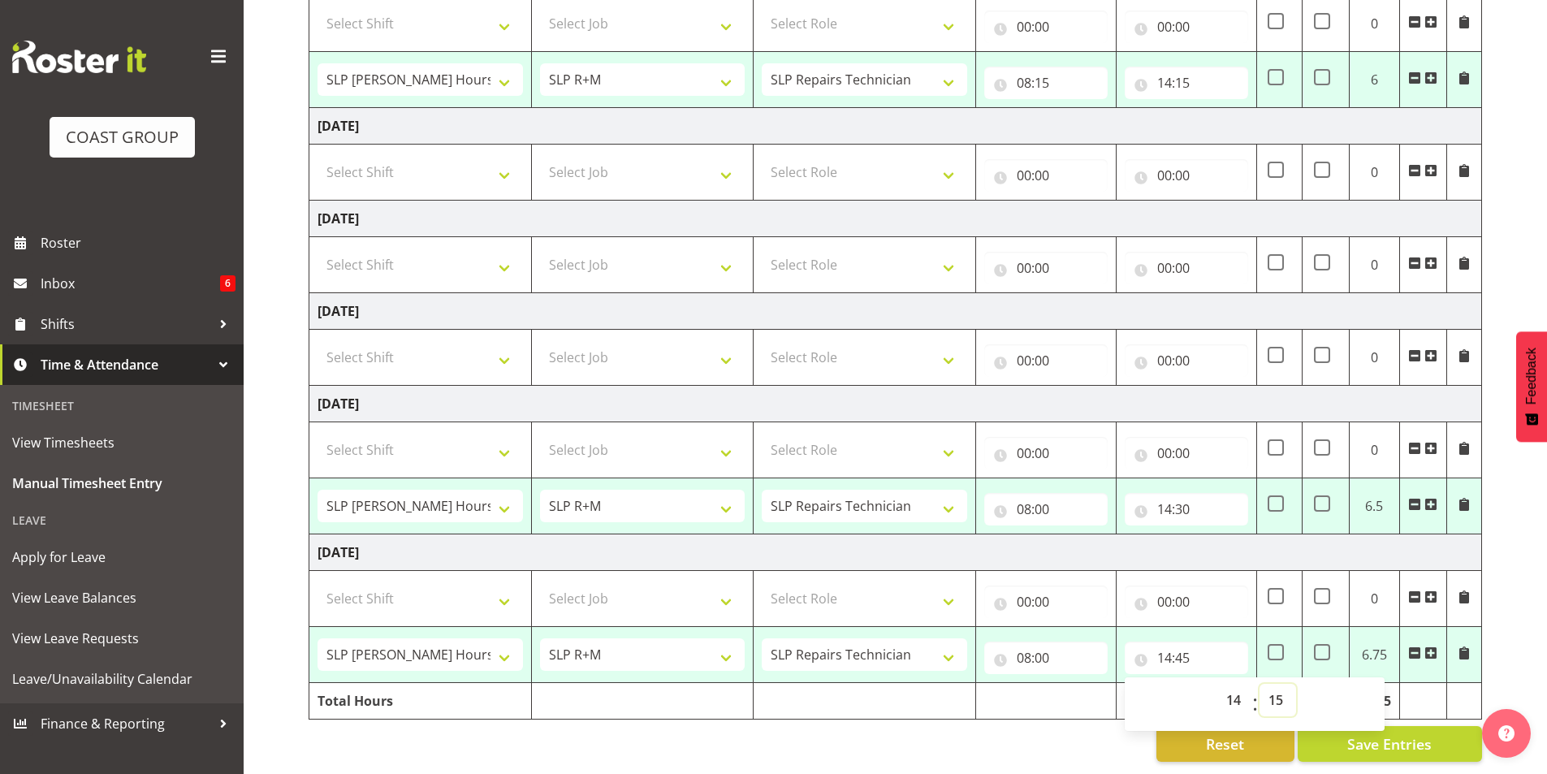
click at [1259, 684] on select "00 01 02 03 04 05 06 07 08 09 10 11 12 13 14 15 16 17 18 19 20 21 22 23 24 25 2…" at bounding box center [1277, 700] width 37 height 32
type input "14:15"
click at [1087, 683] on td at bounding box center [1046, 701] width 140 height 37
click at [1389, 733] on span "Save Entries" at bounding box center [1389, 743] width 84 height 21
select select "70231"
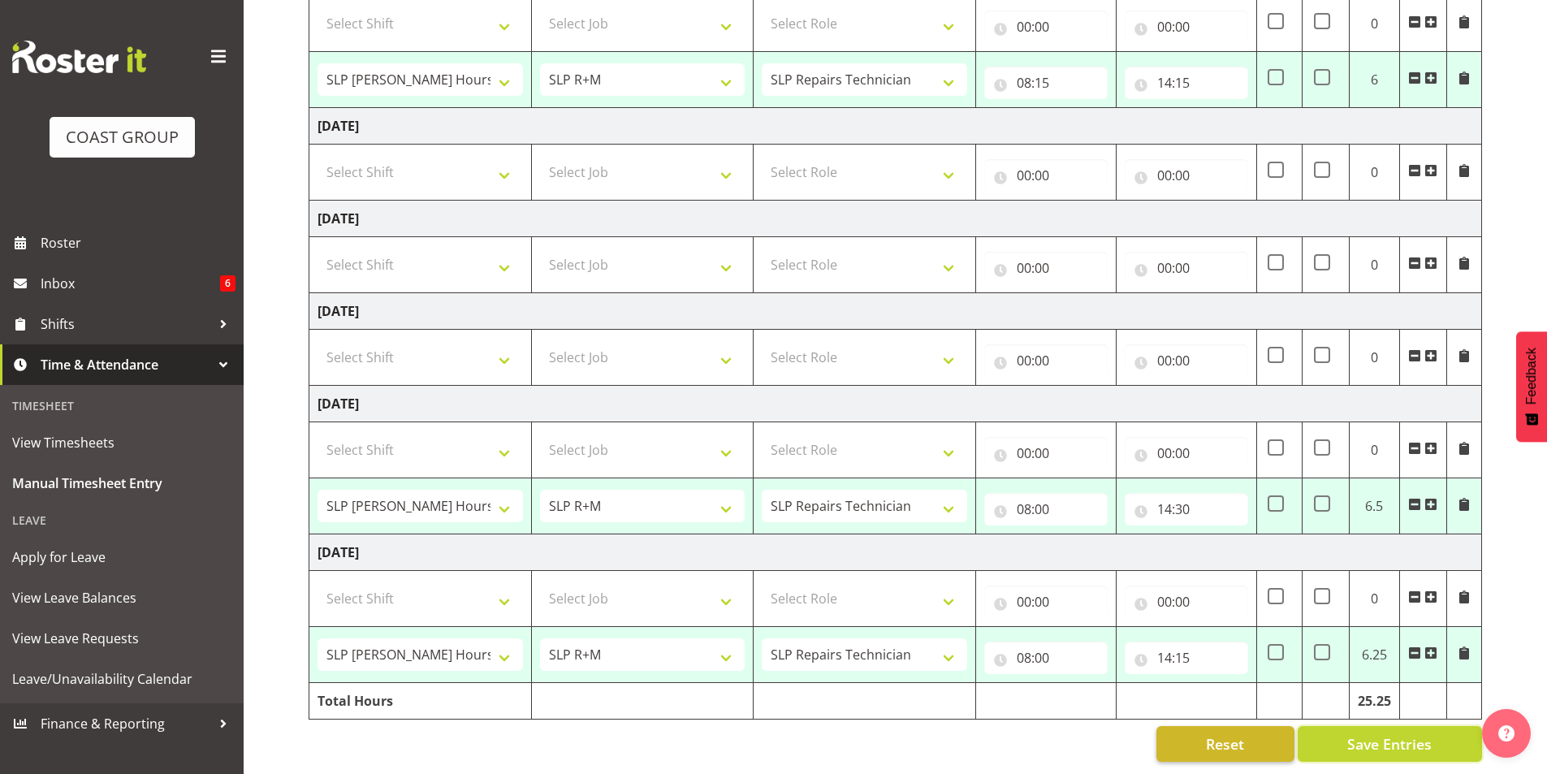
select select "45"
type input "08:00"
type input "14:30"
select select "70231"
select select "45"
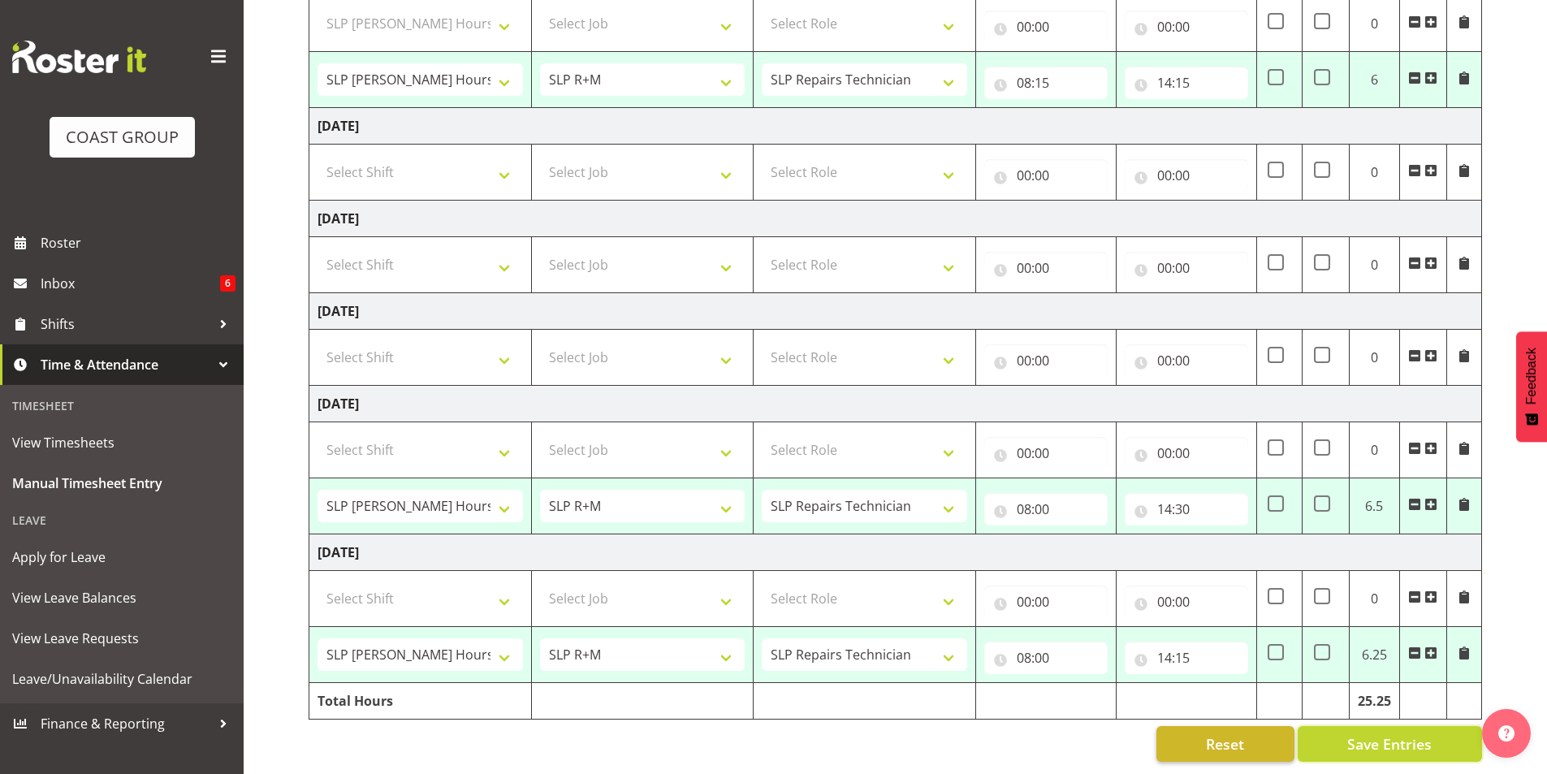
type input "08:15"
type input "14:15"
select select "70231"
select select "45"
type input "08:00"
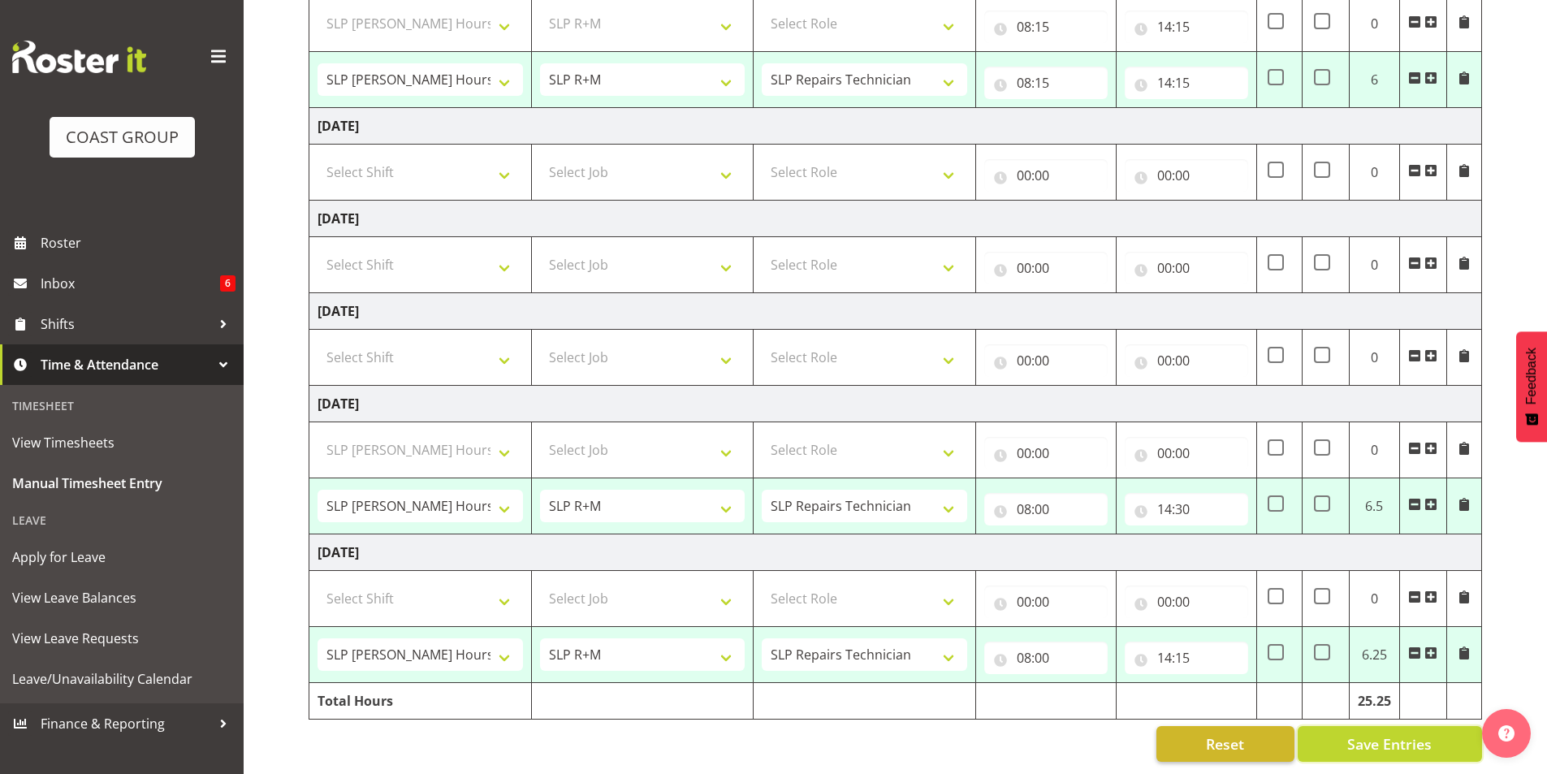
type input "14:30"
select select "70231"
select select "45"
type input "08:00"
type input "14:15"
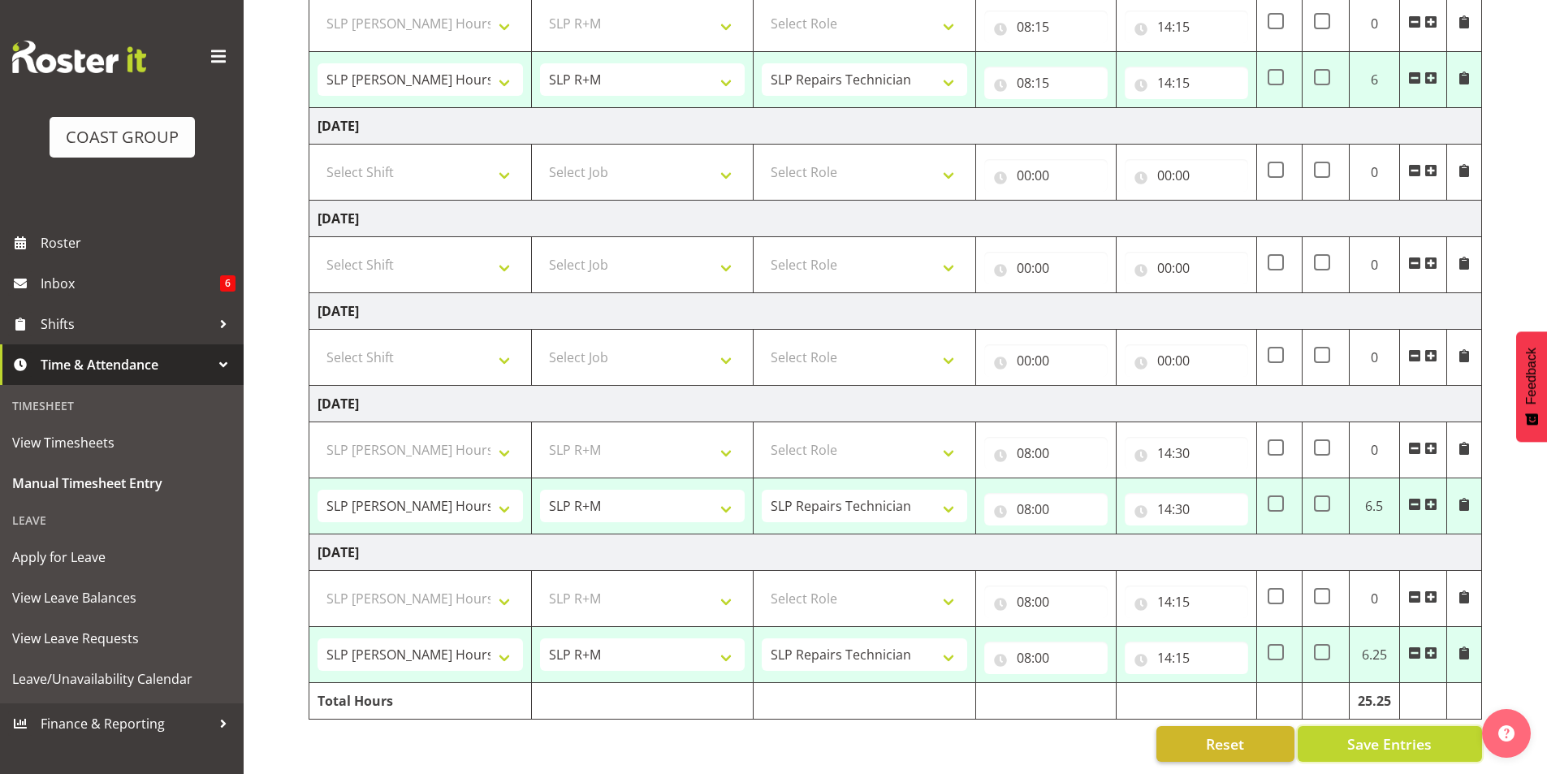
select select "70231"
select select "45"
select select "70231"
select select "45"
select select "70231"
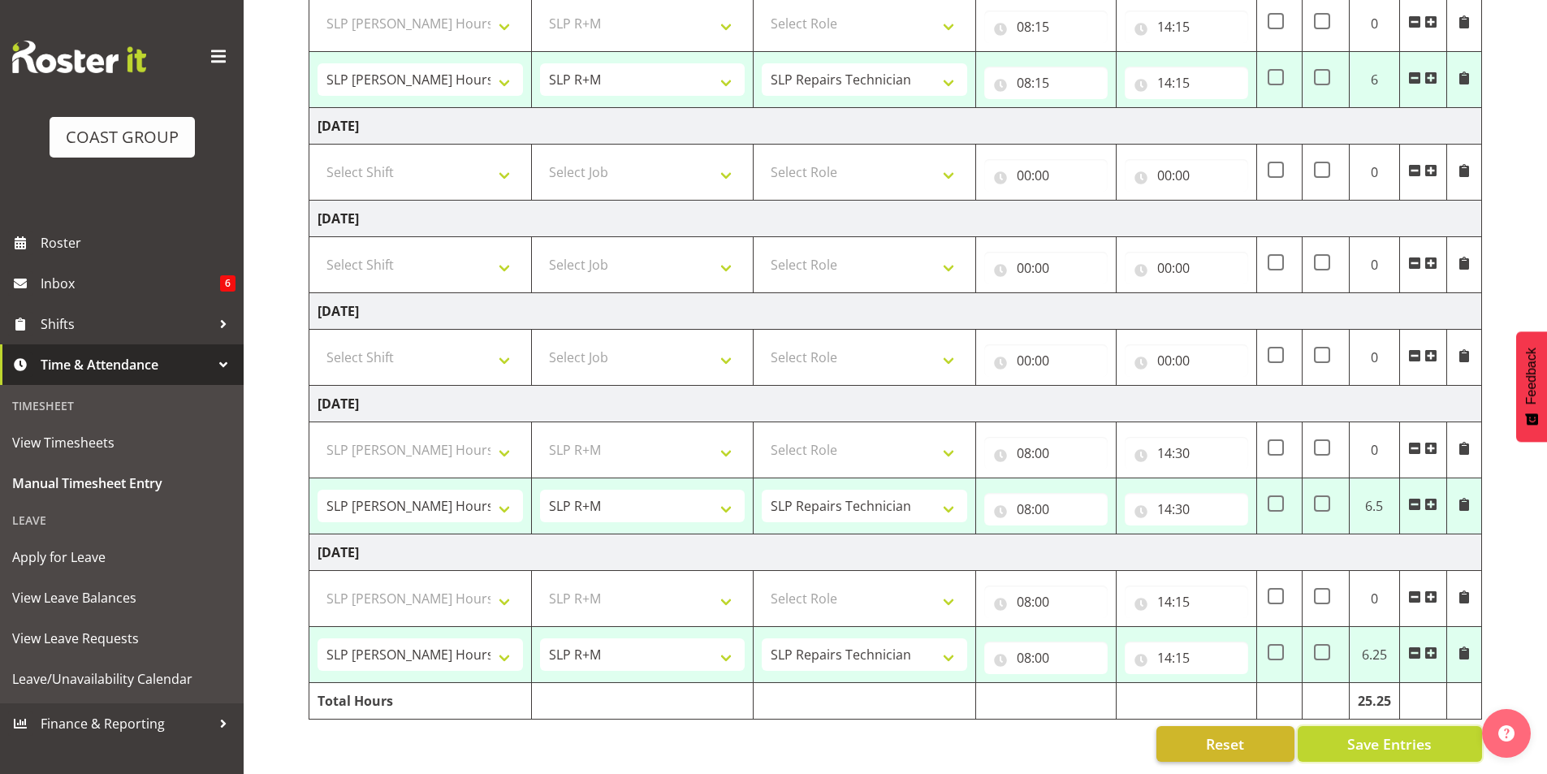
select select "45"
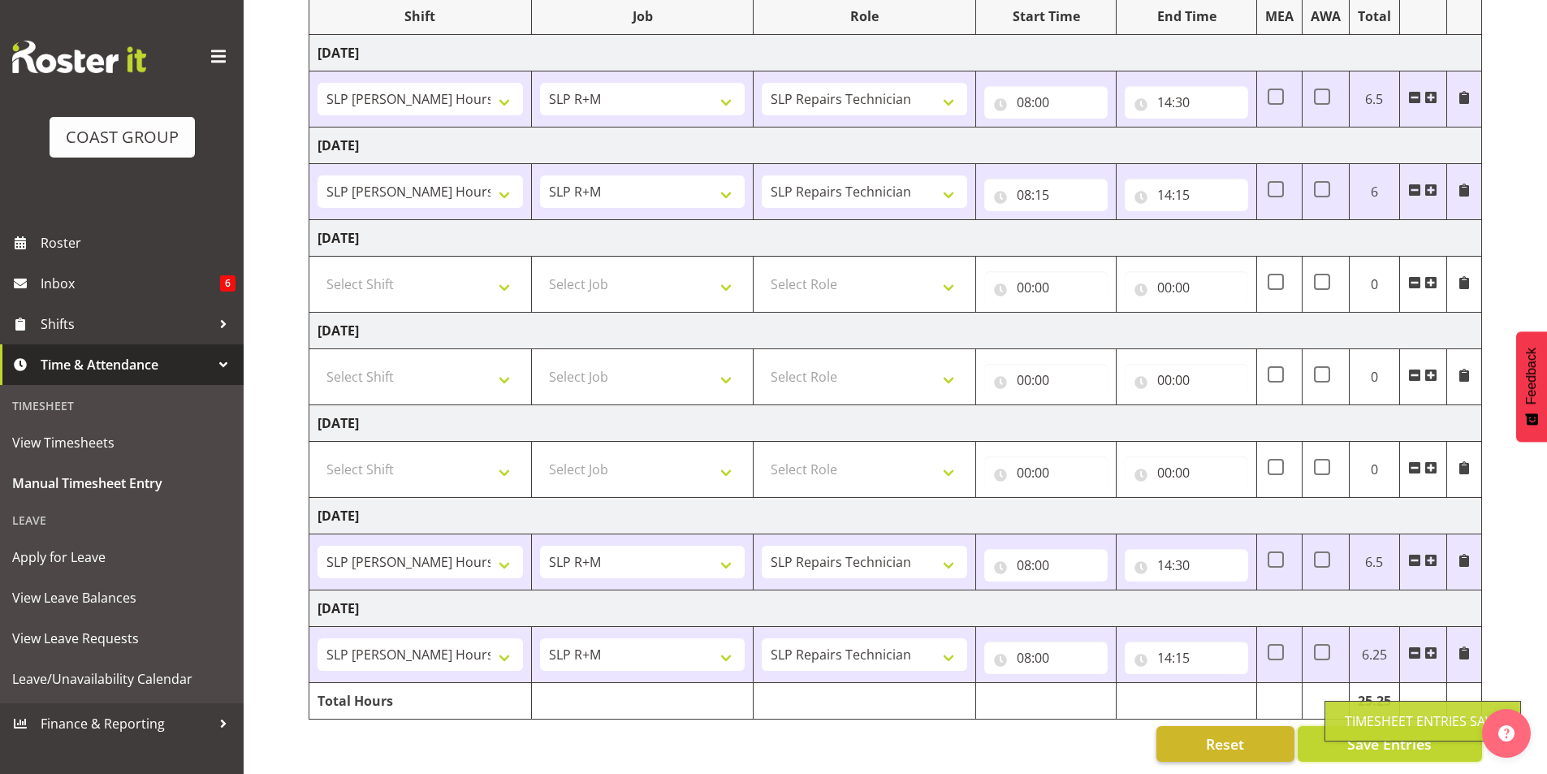
scroll to position [234, 0]
